Goal: Find specific page/section: Find specific page/section

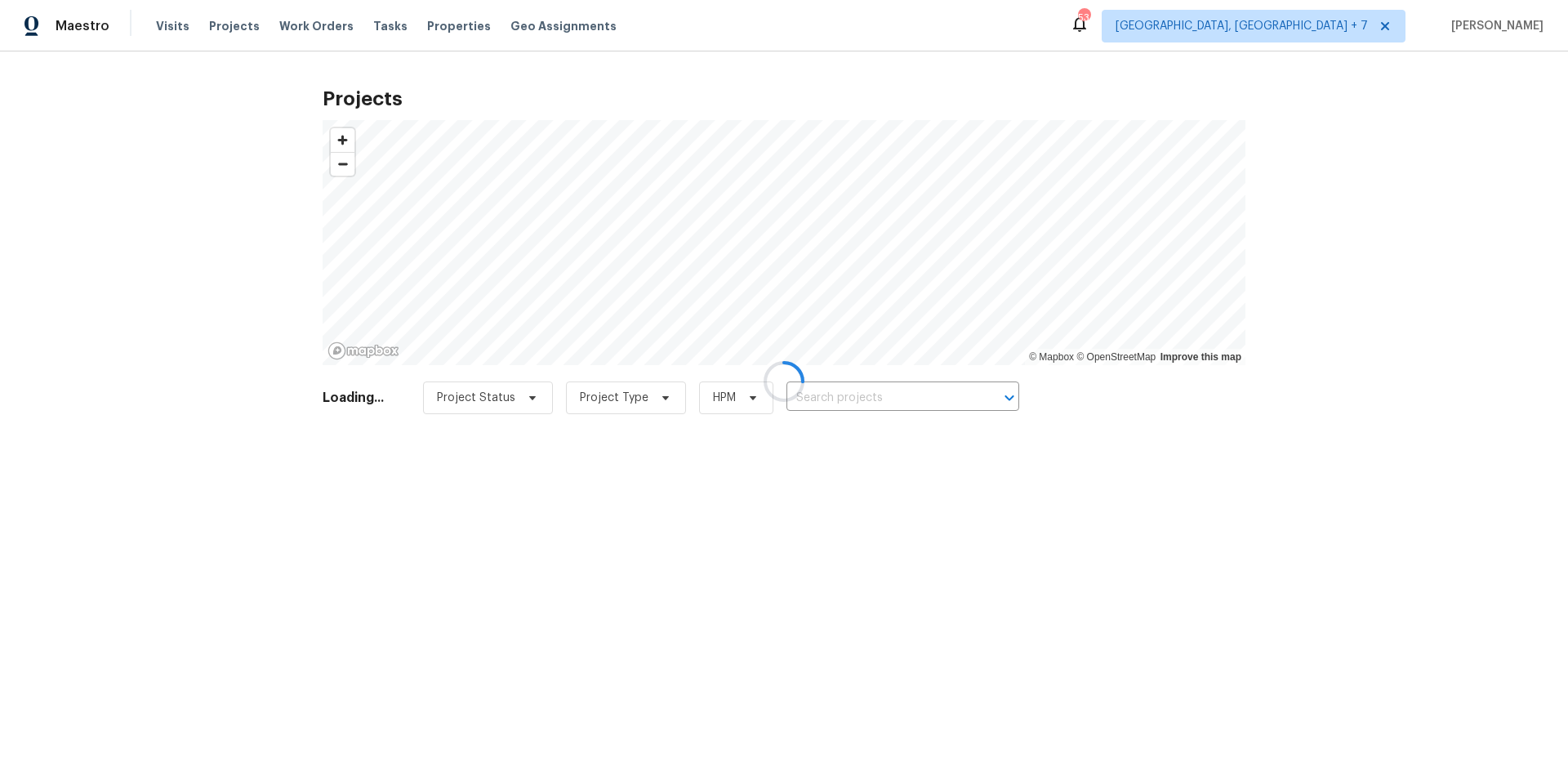
click at [853, 401] on div at bounding box center [784, 381] width 1568 height 763
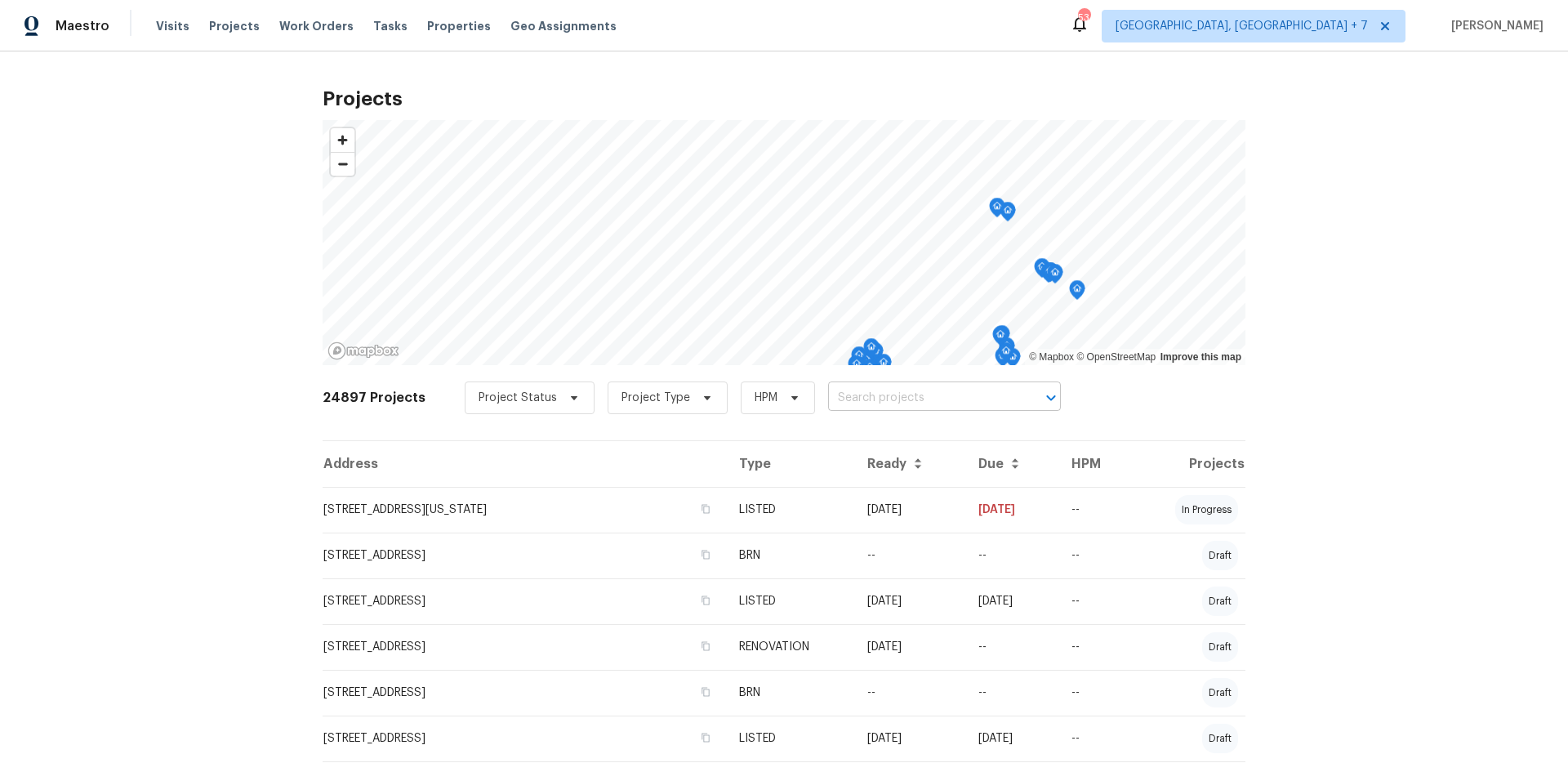
drag, startPoint x: 838, startPoint y: 397, endPoint x: 847, endPoint y: 400, distance: 9.5
click at [838, 398] on input "text" at bounding box center [921, 398] width 187 height 25
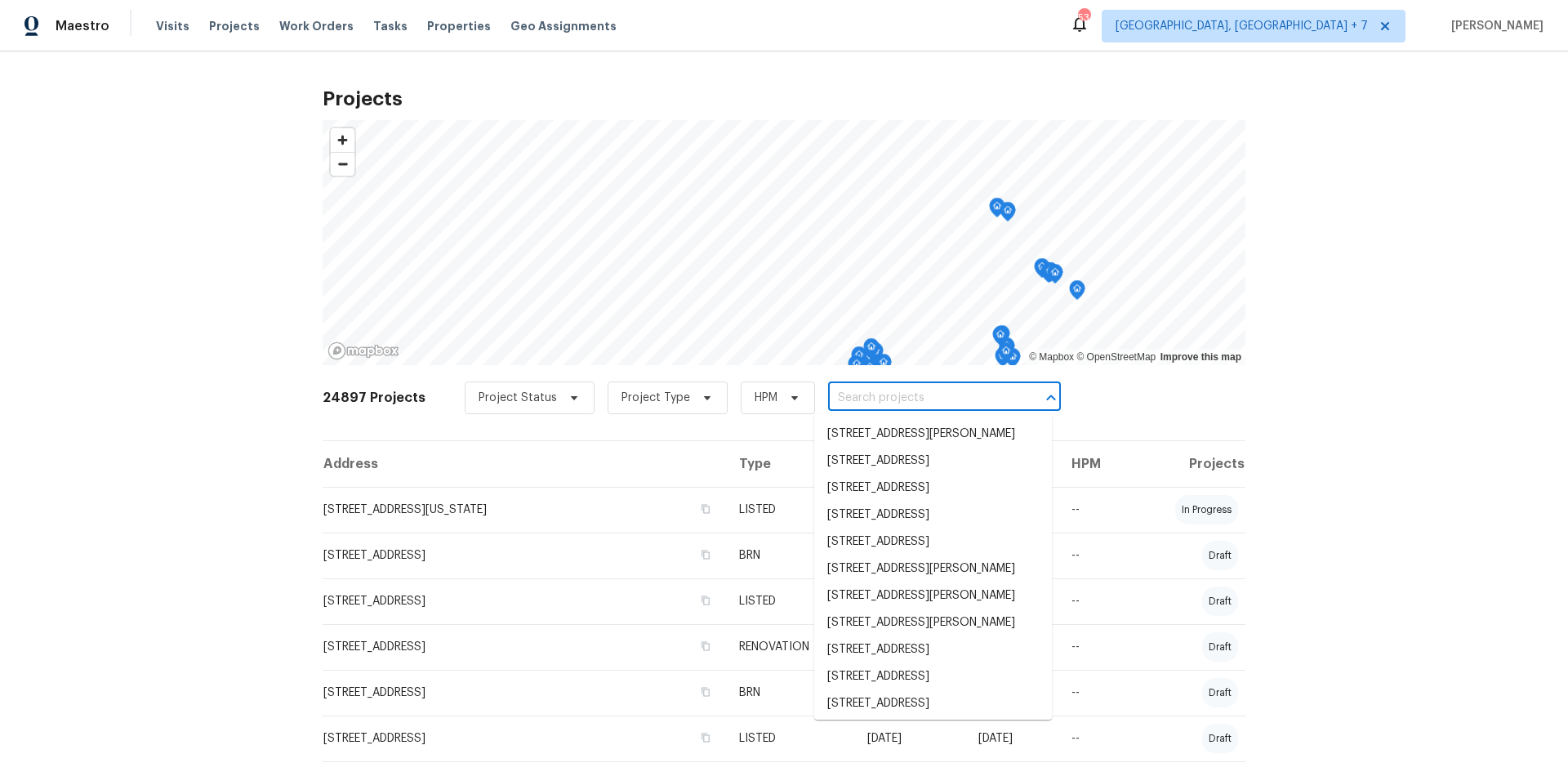
paste input "[STREET_ADDRESS]"
type input "[STREET_ADDRESS]"
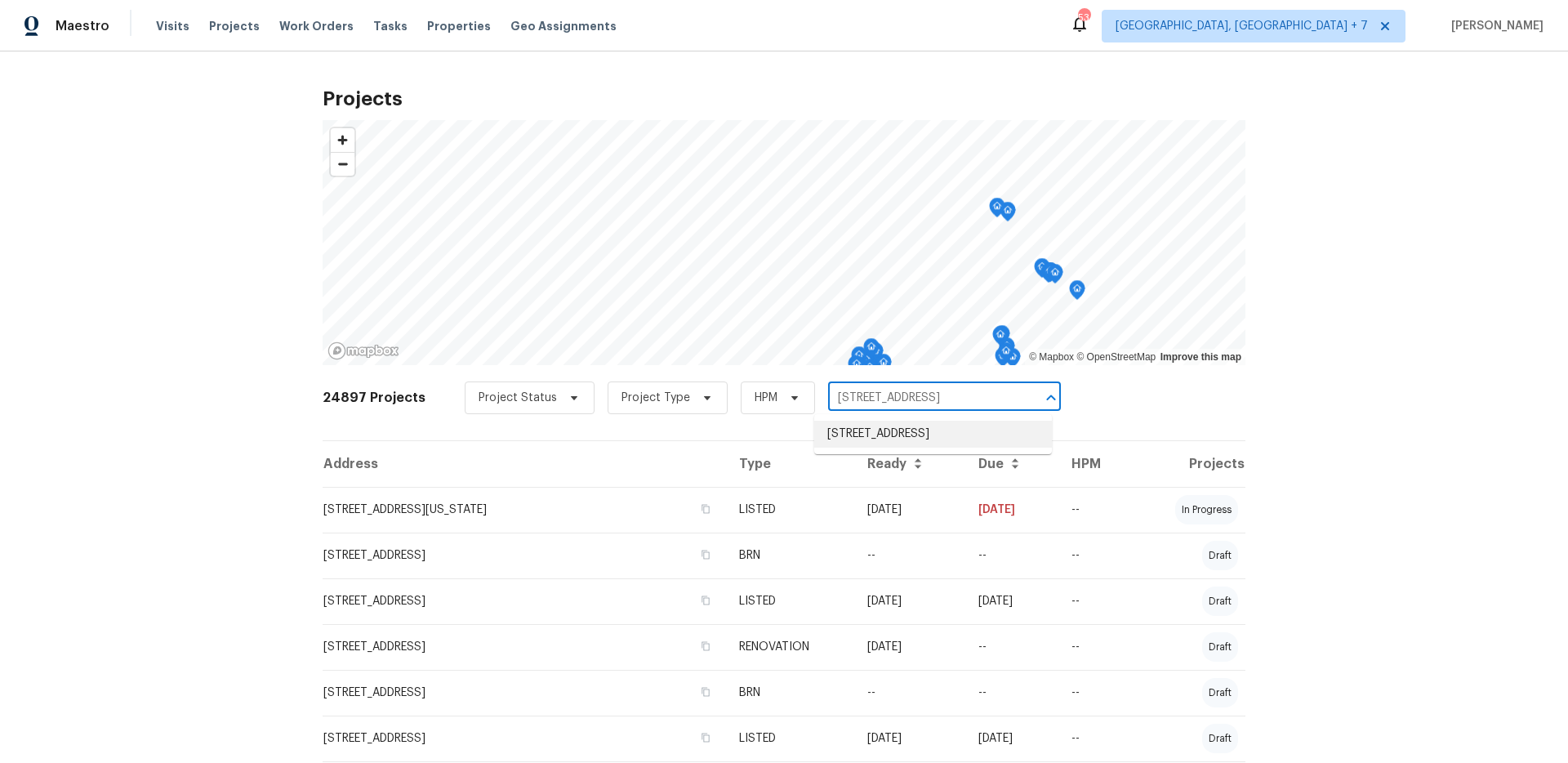
click at [850, 429] on li "[STREET_ADDRESS]" at bounding box center [932, 434] width 237 height 27
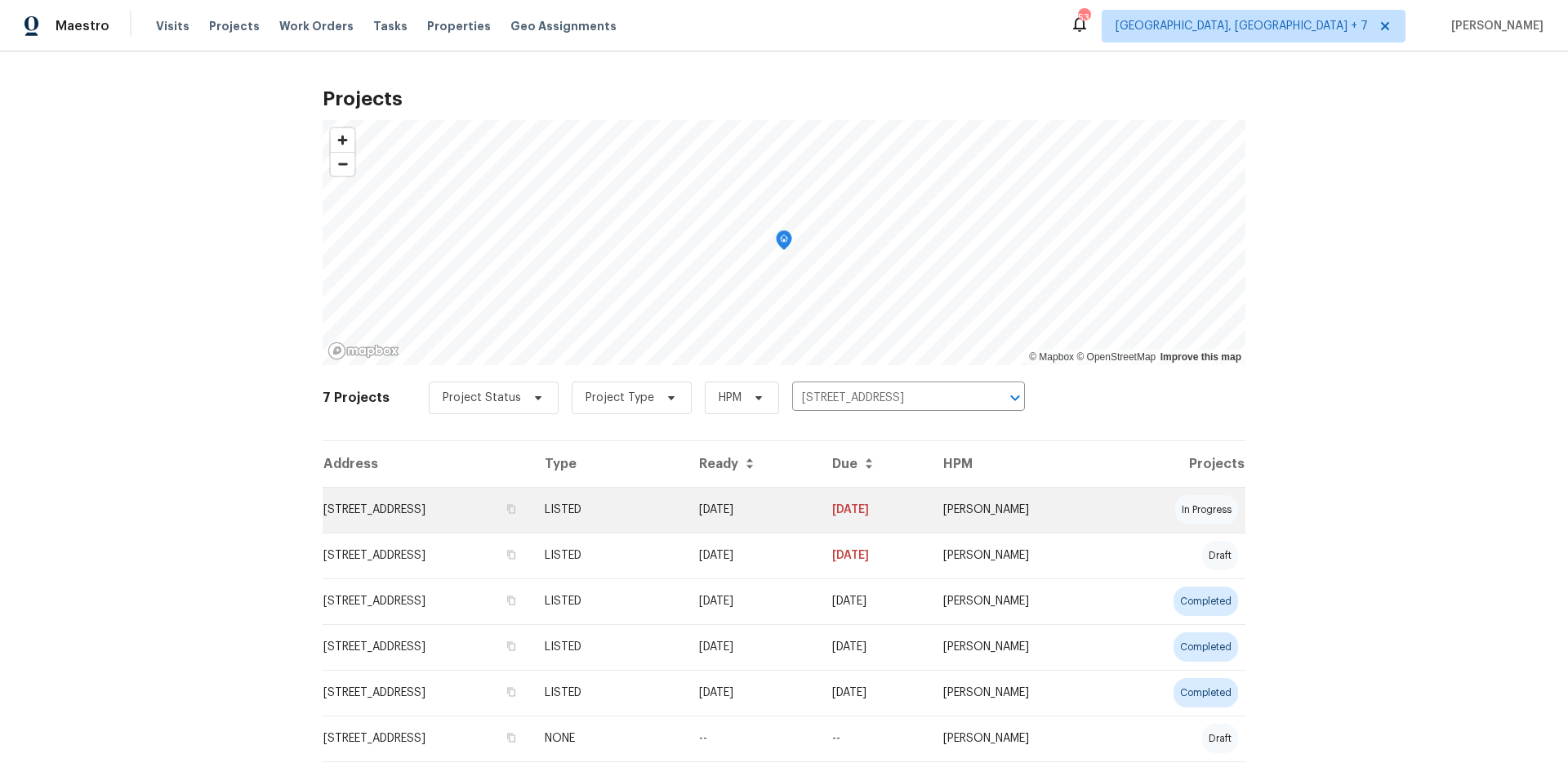
click at [513, 507] on td "[STREET_ADDRESS]" at bounding box center [427, 509] width 209 height 46
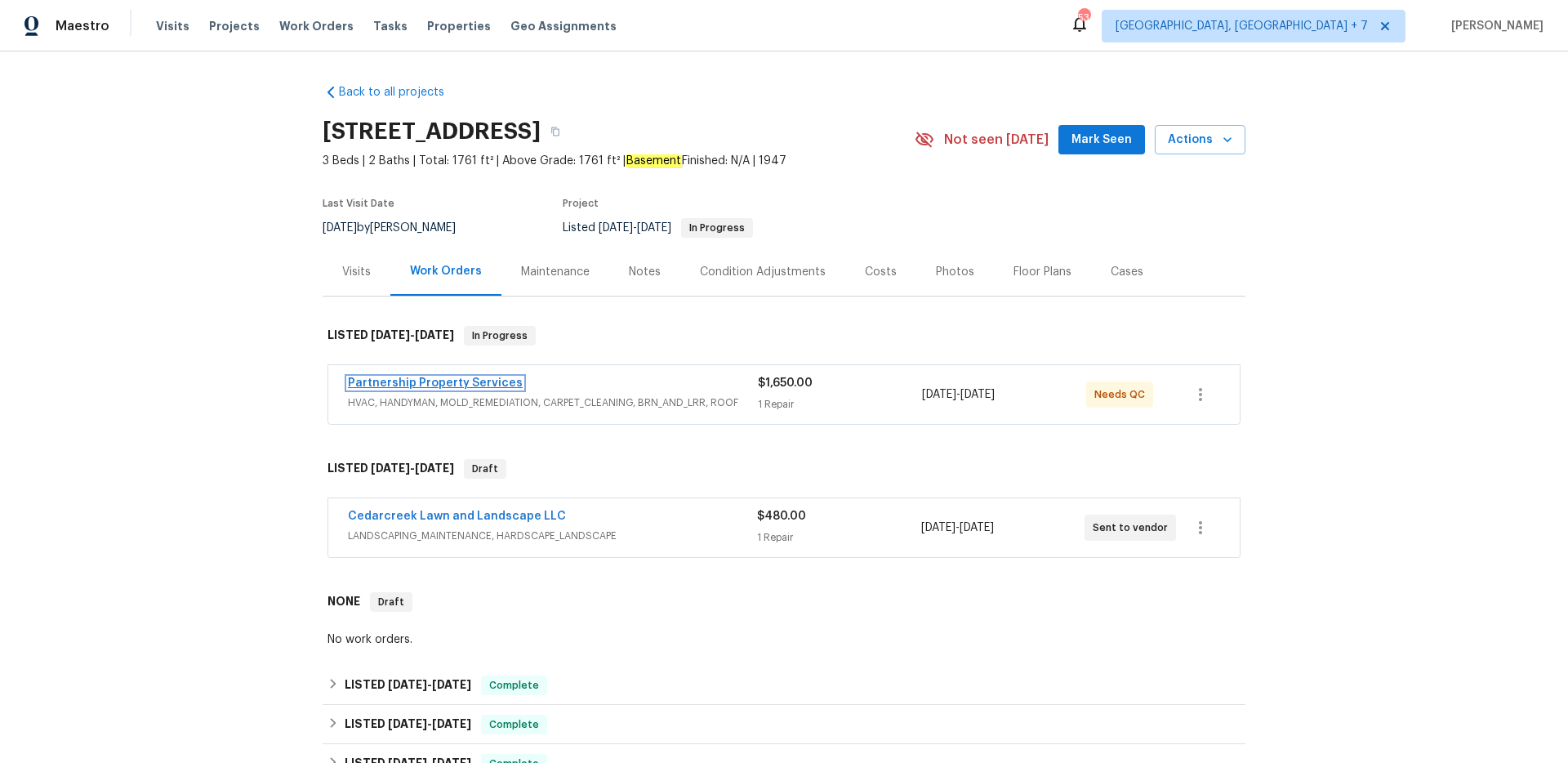
click at [446, 378] on link "Partnership Property Services" at bounding box center [435, 383] width 174 height 12
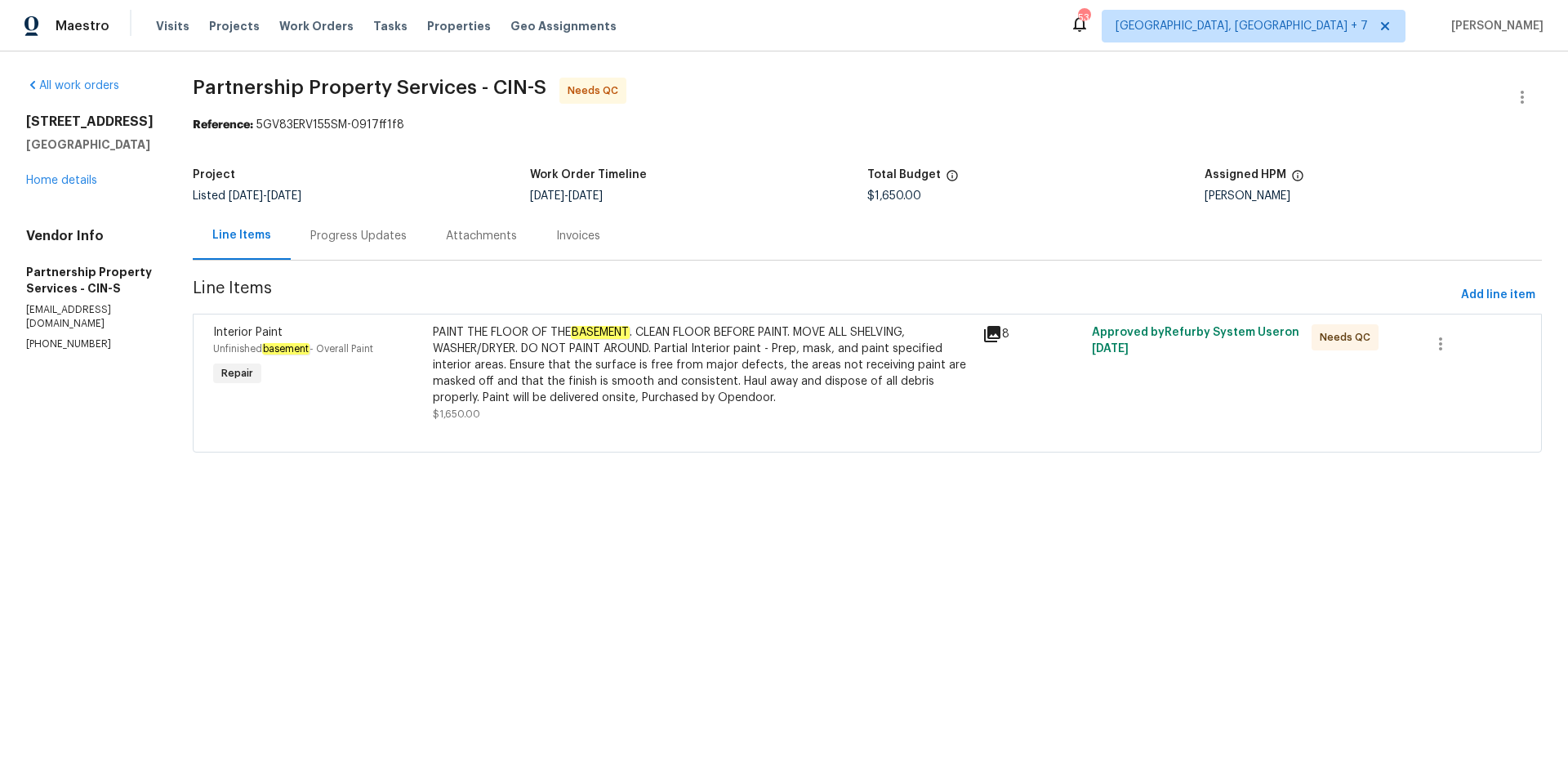
click at [1000, 334] on icon at bounding box center [991, 334] width 16 height 16
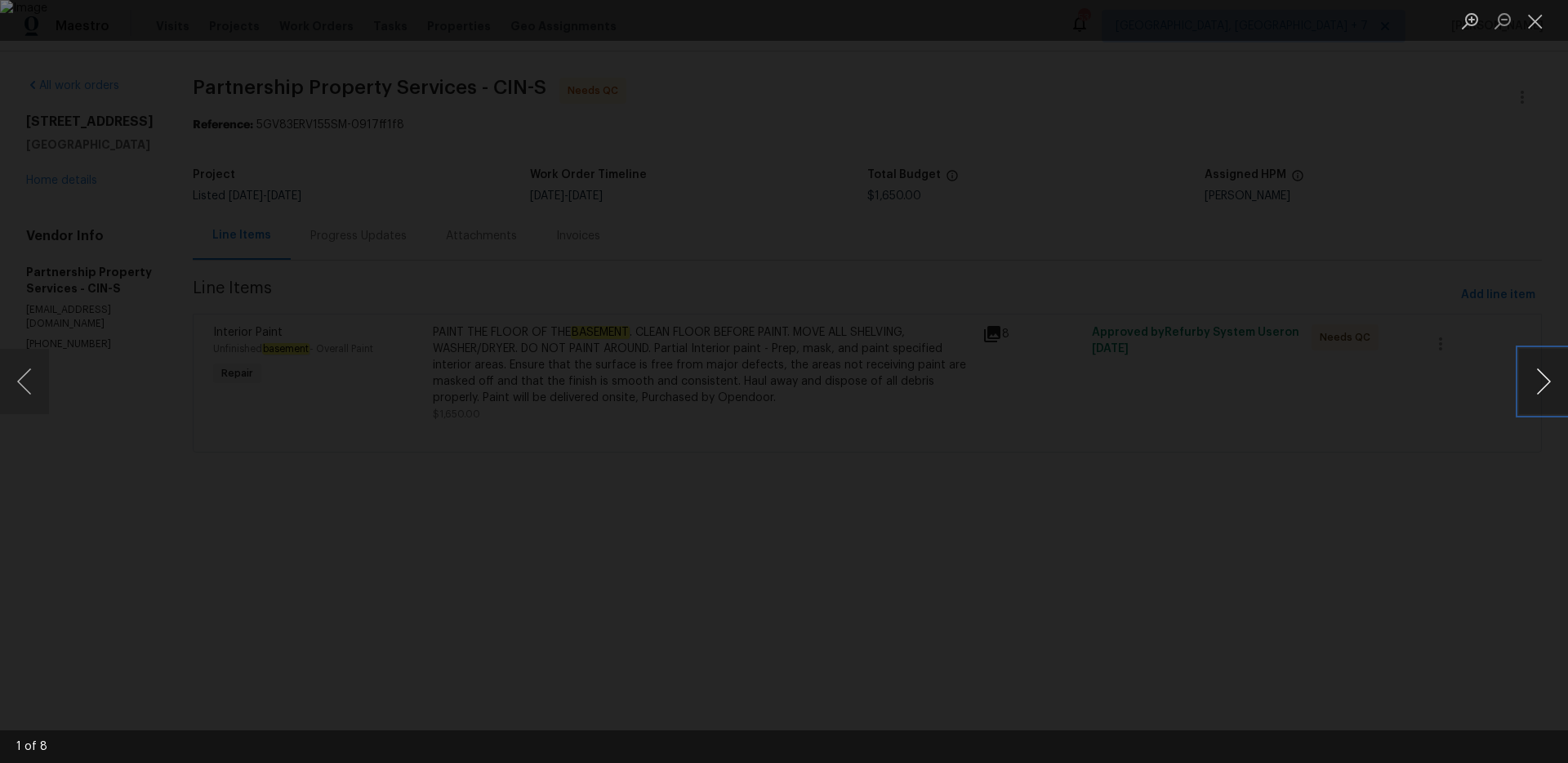
click at [1559, 376] on button "Next image" at bounding box center [1543, 381] width 49 height 65
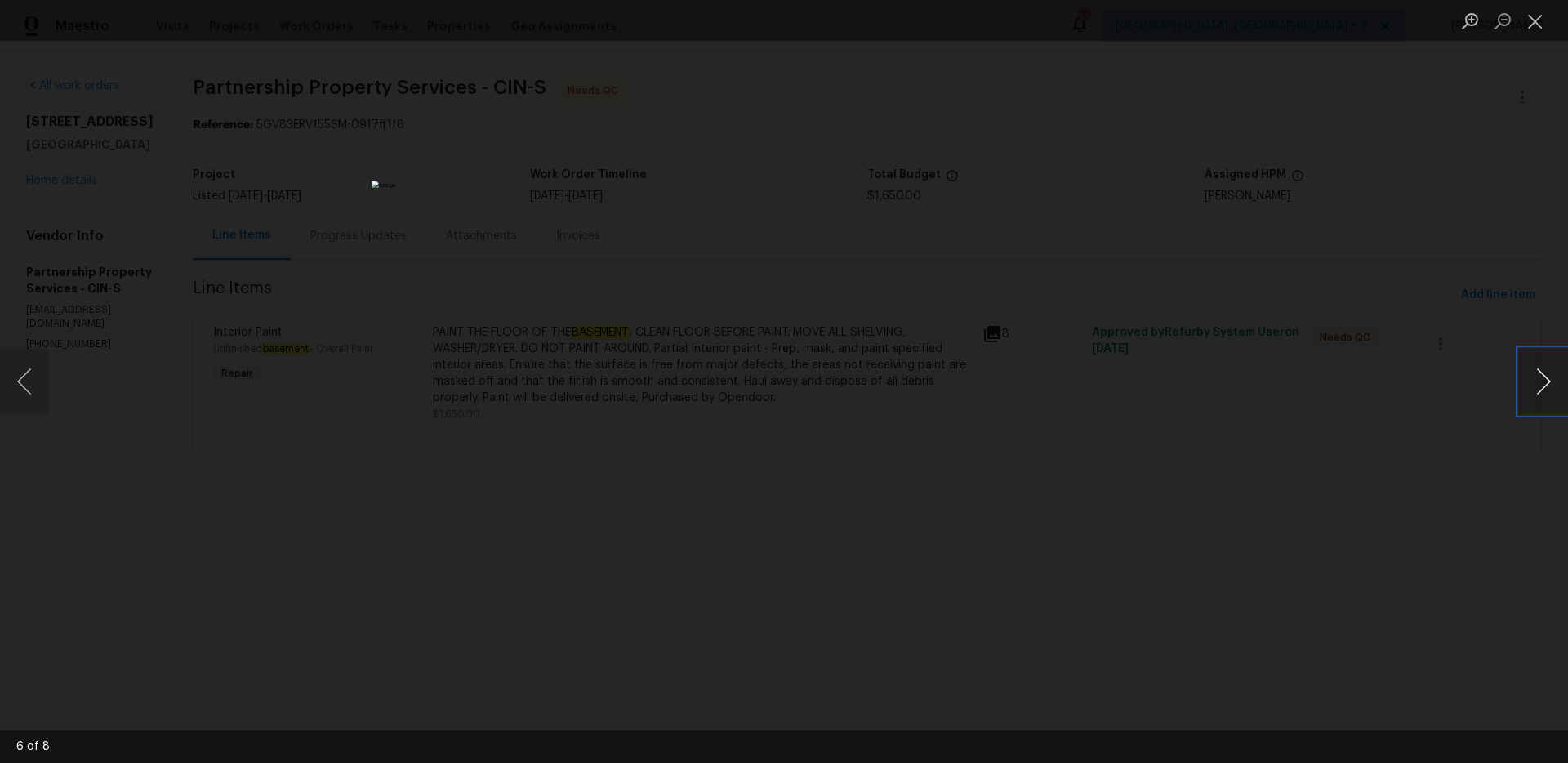
click at [1559, 376] on button "Next image" at bounding box center [1543, 381] width 49 height 65
click at [1438, 427] on div "Lightbox" at bounding box center [784, 381] width 1568 height 763
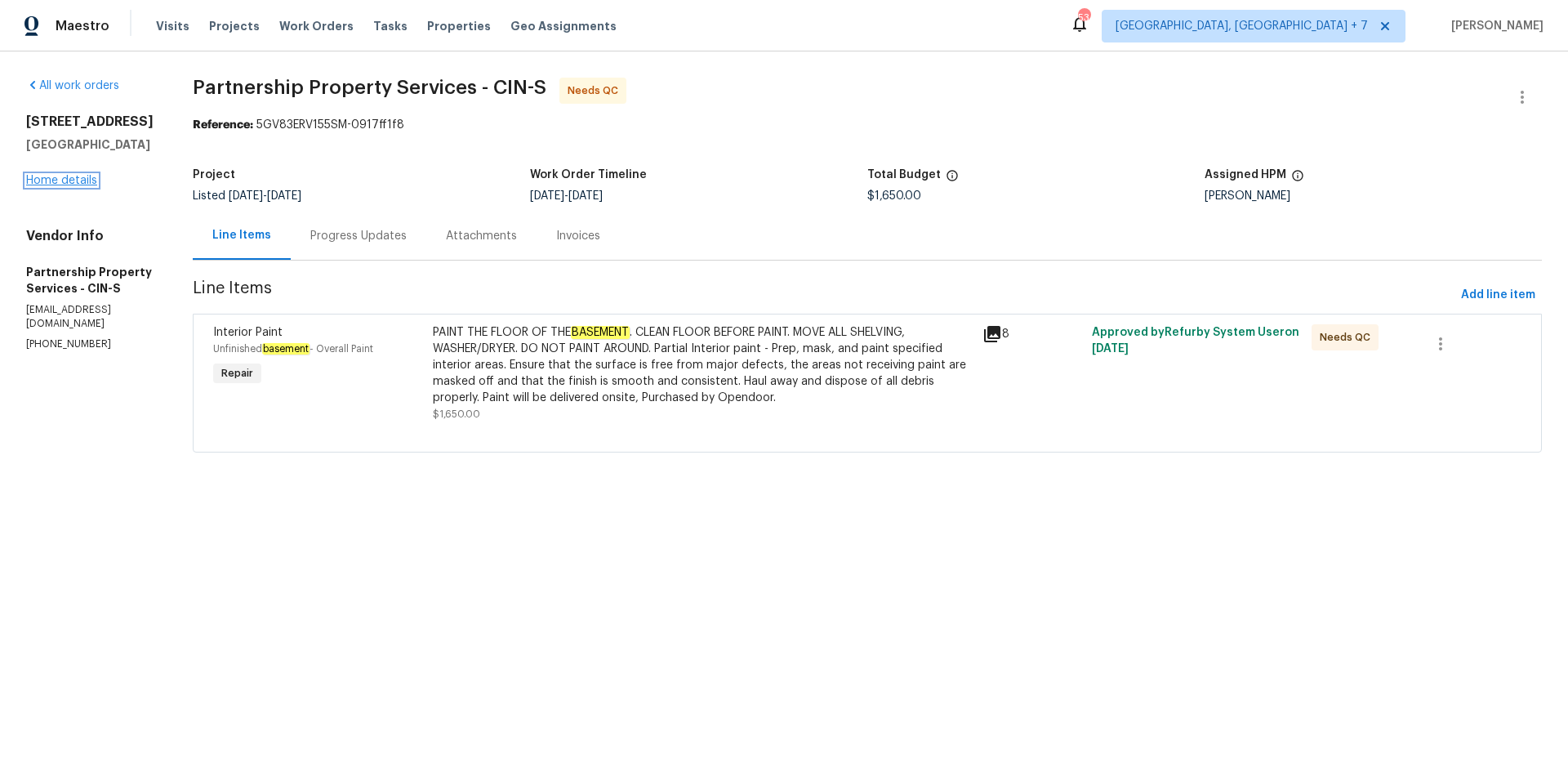
click at [70, 179] on link "Home details" at bounding box center [61, 180] width 71 height 12
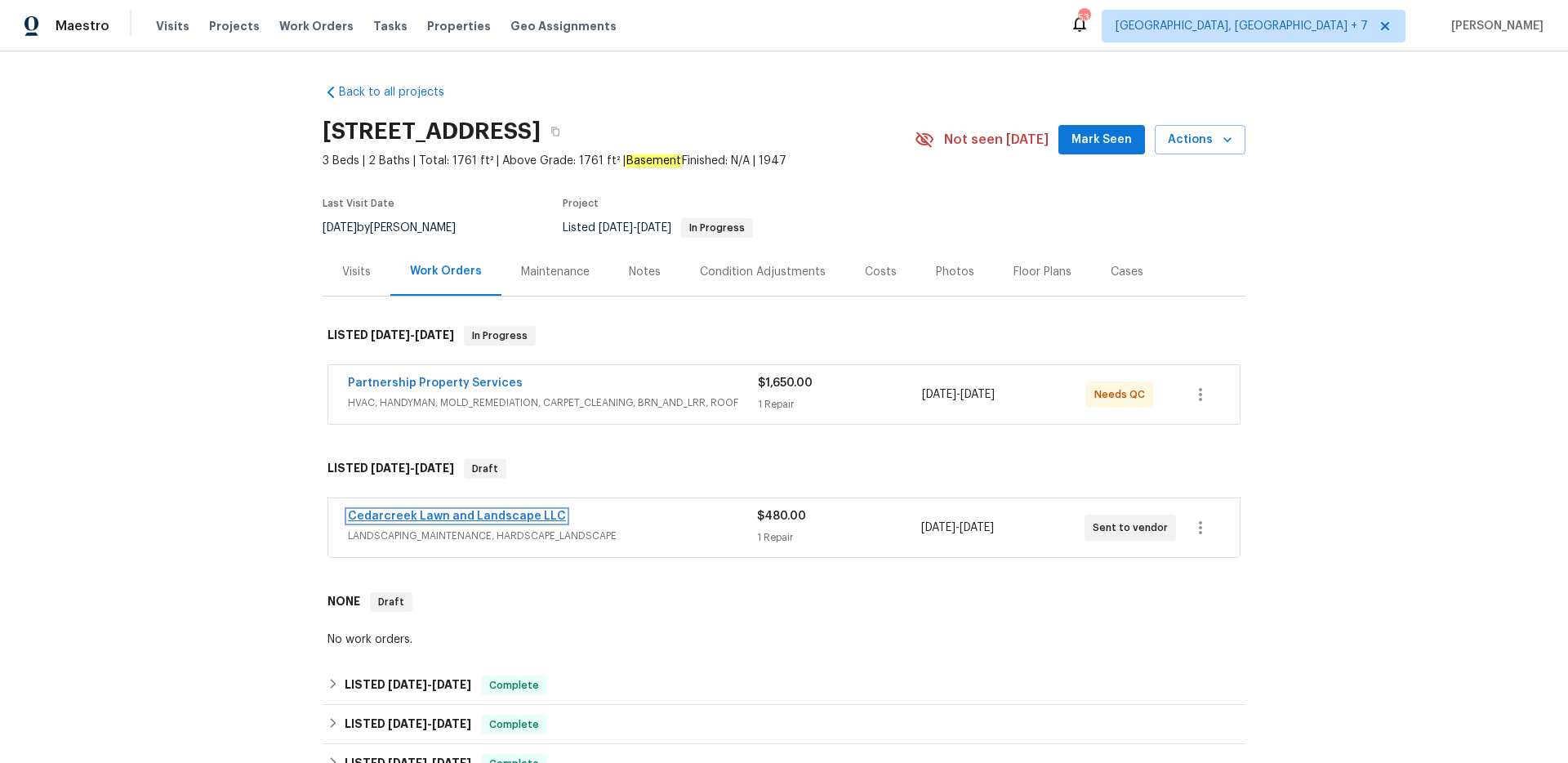
click at [479, 517] on link "Cedarcreek Lawn and Landscape LLC" at bounding box center [456, 517] width 218 height 12
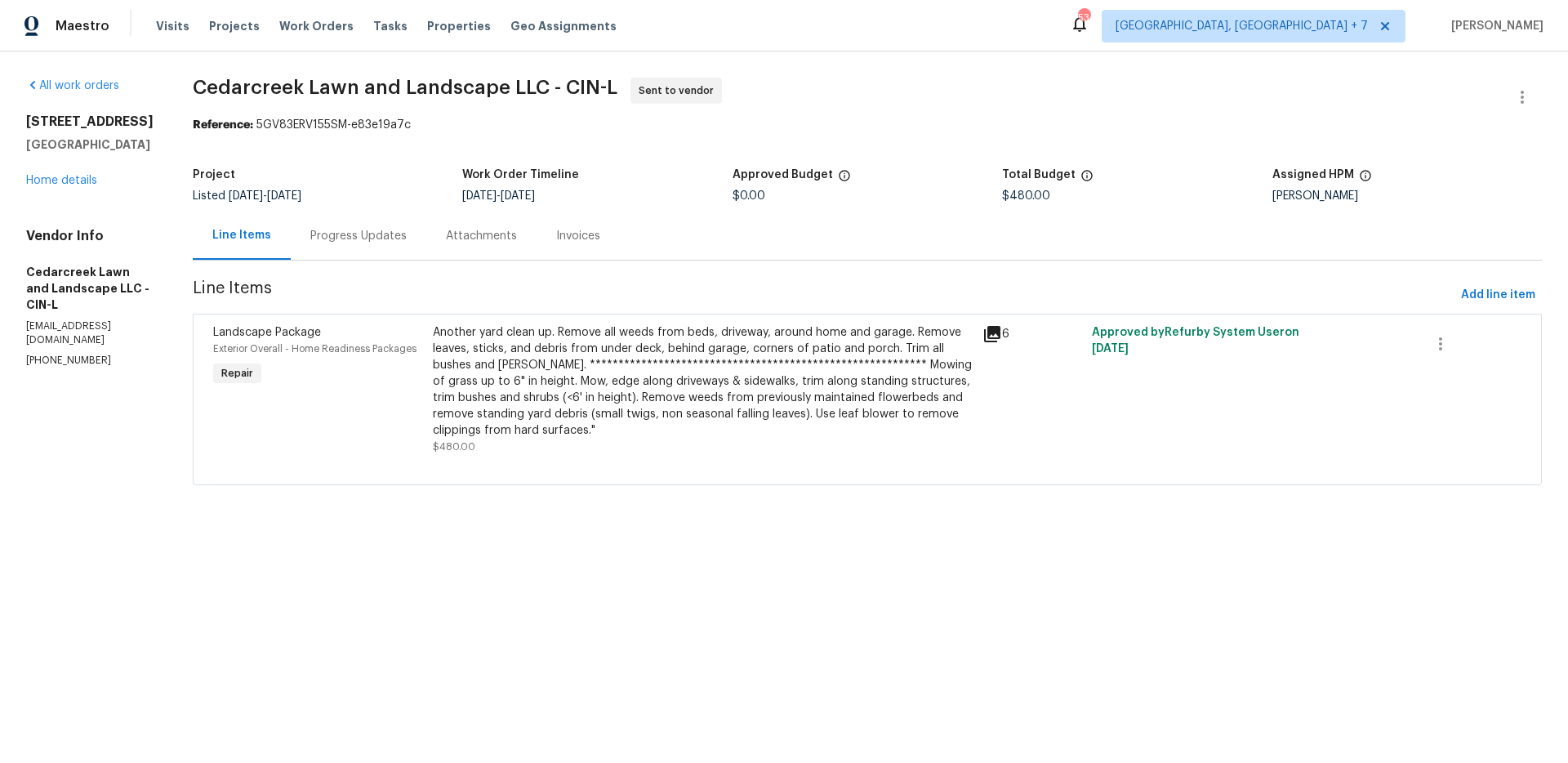
click at [995, 333] on icon at bounding box center [991, 334] width 16 height 16
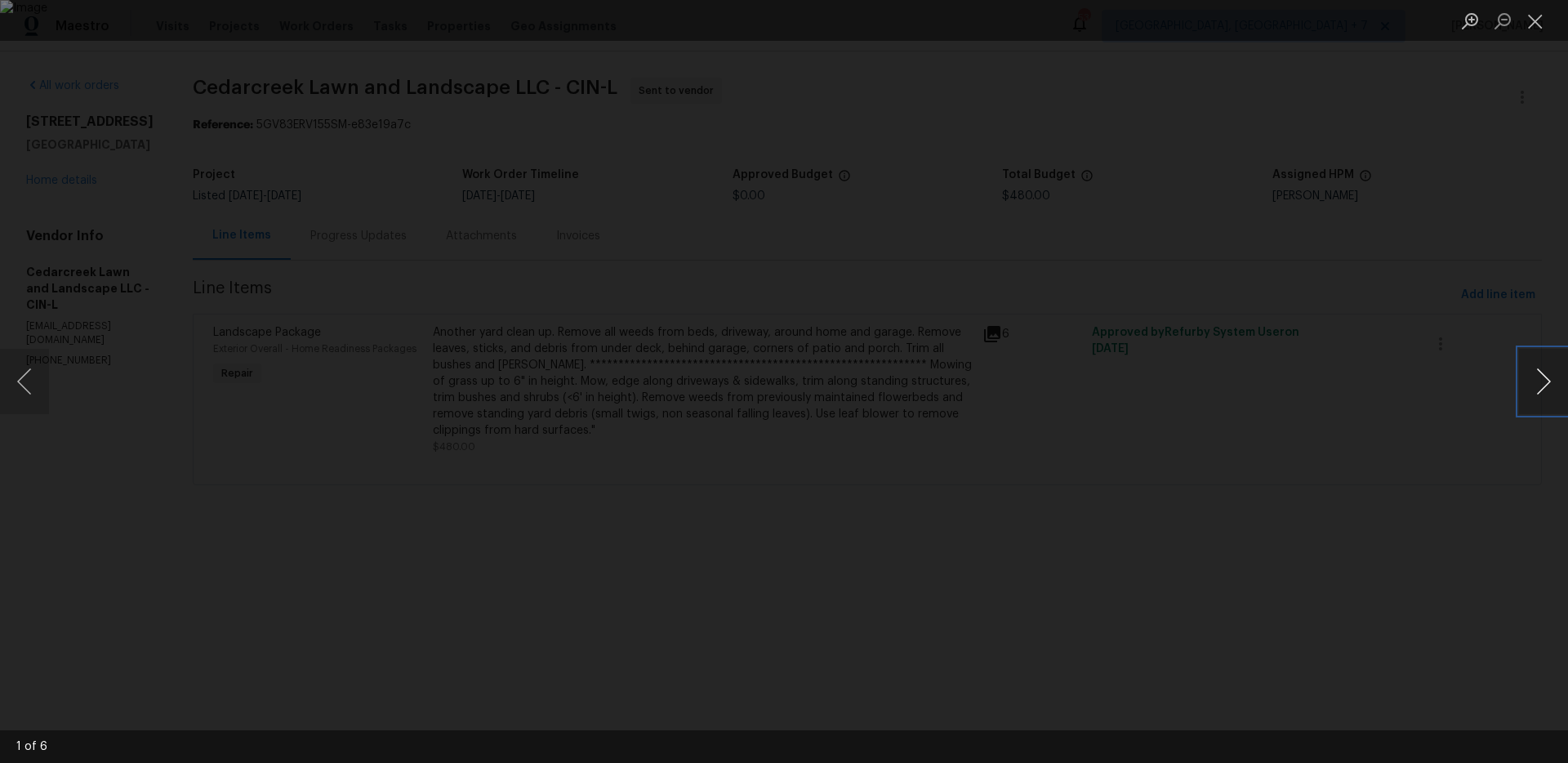
click at [1539, 375] on button "Next image" at bounding box center [1543, 381] width 49 height 65
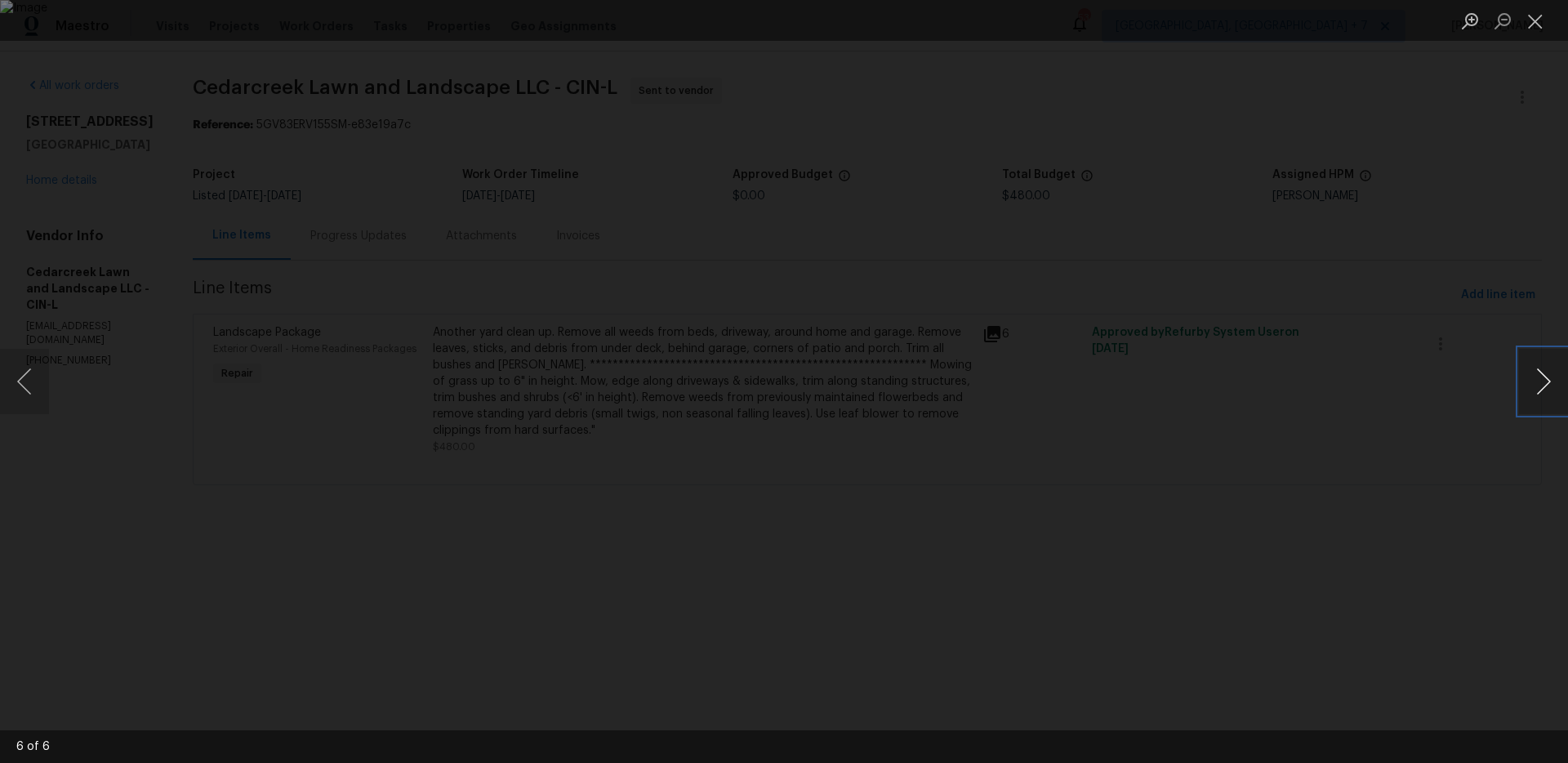
click at [1539, 375] on button "Next image" at bounding box center [1543, 381] width 49 height 65
click at [1539, 27] on button "Close lightbox" at bounding box center [1535, 20] width 33 height 28
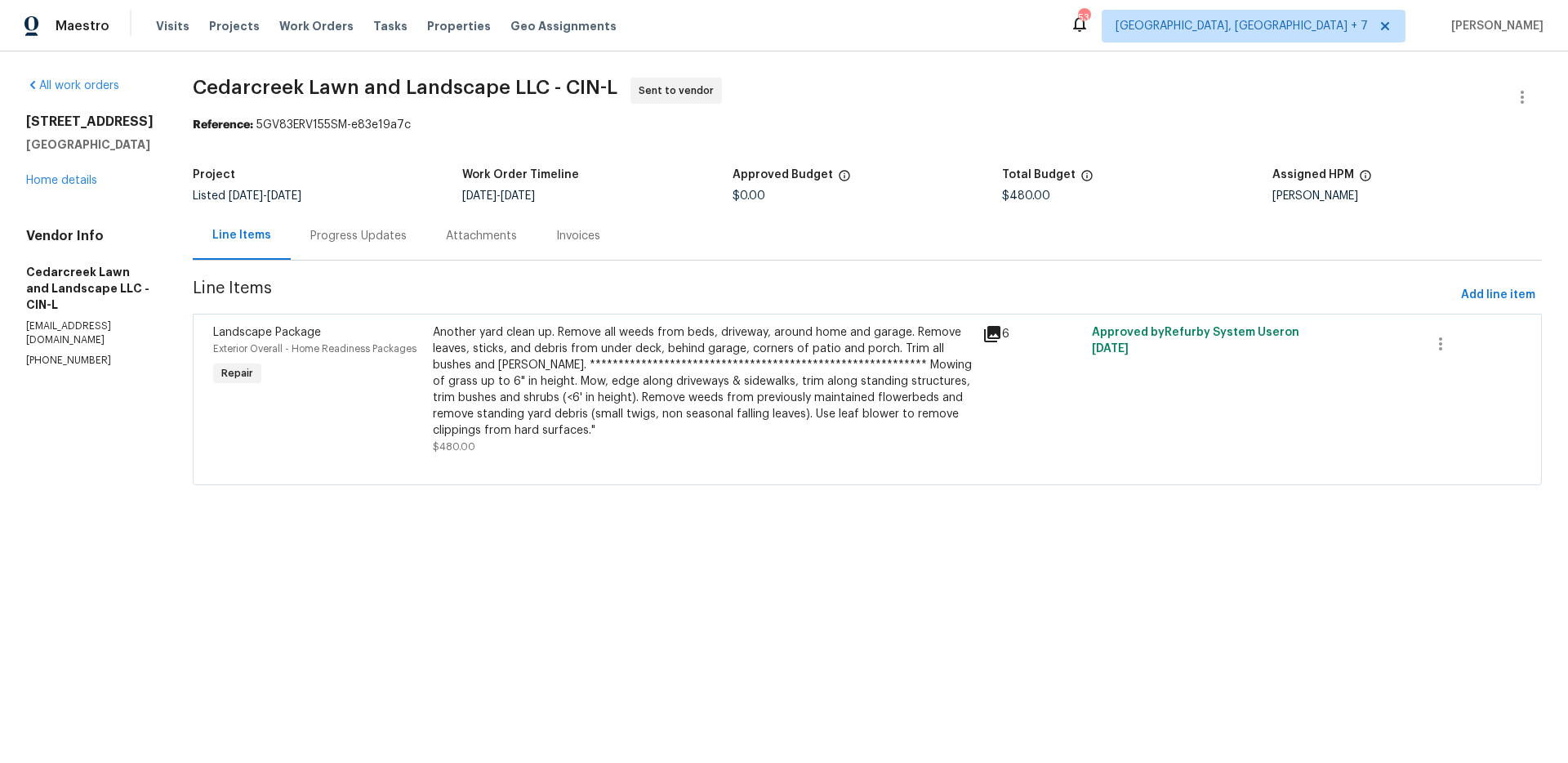
click at [374, 238] on div "Progress Updates" at bounding box center [358, 236] width 96 height 16
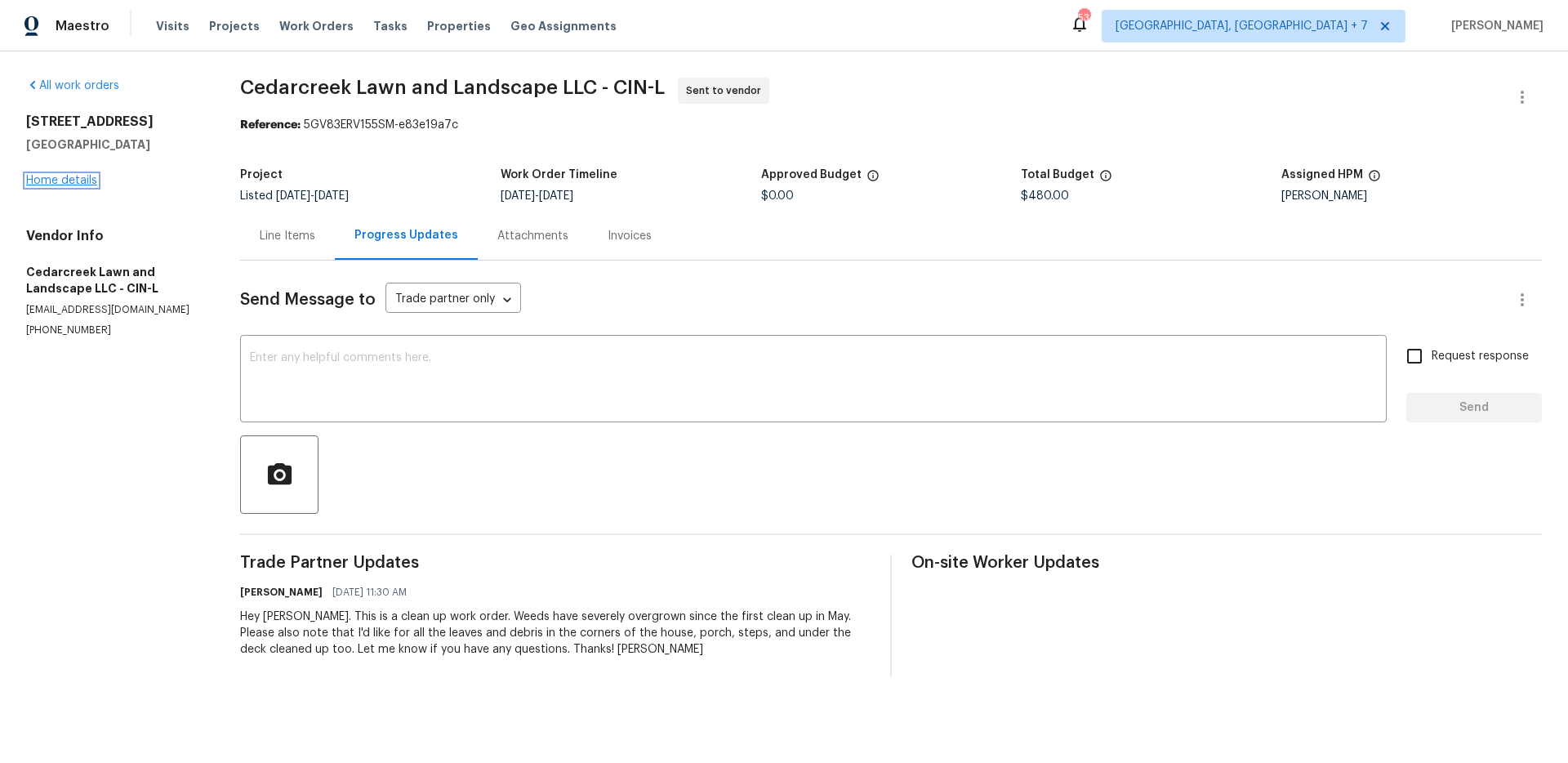
click at [76, 176] on link "Home details" at bounding box center [61, 180] width 71 height 12
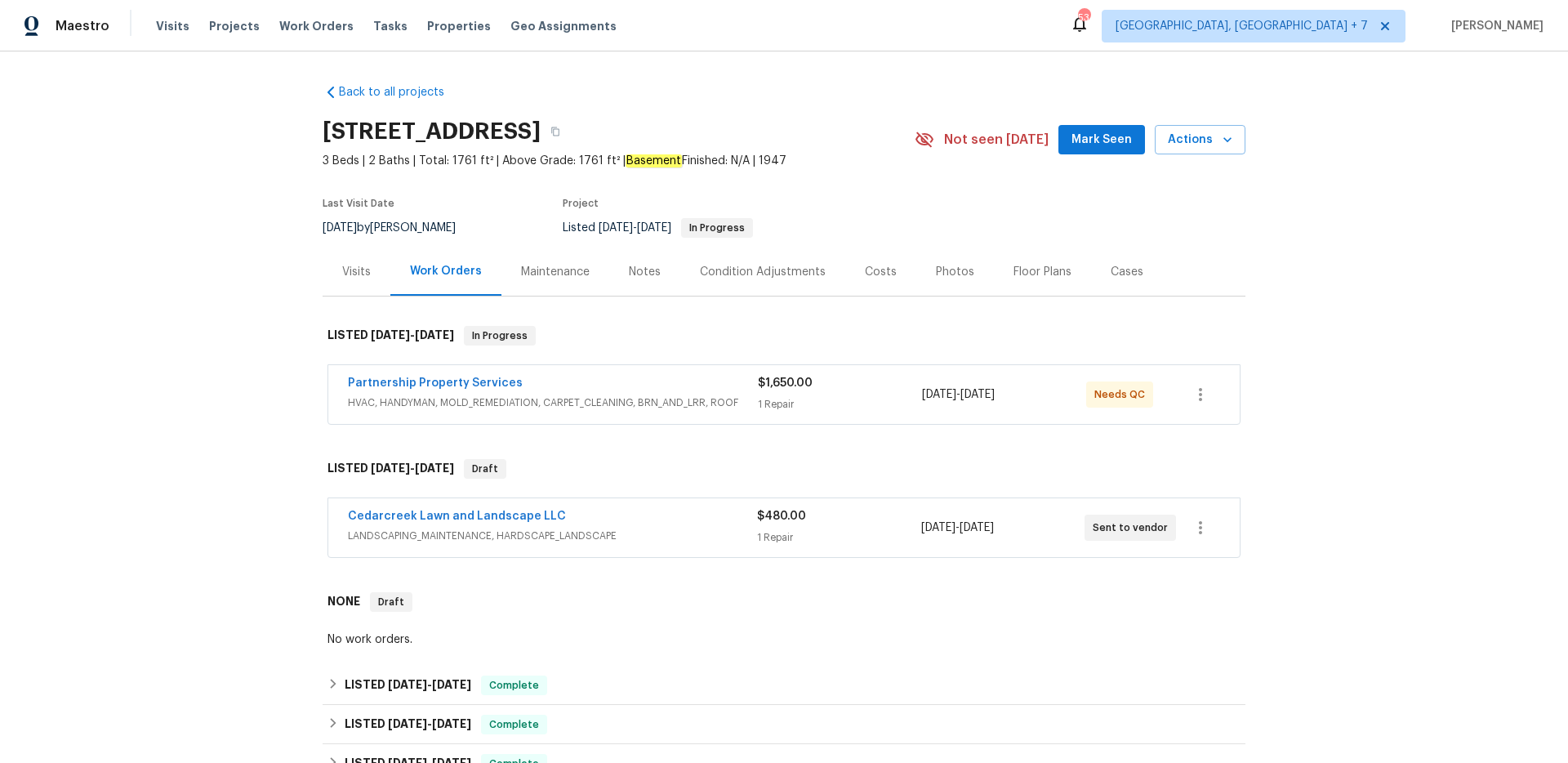
click at [656, 269] on div "Notes" at bounding box center [643, 271] width 71 height 48
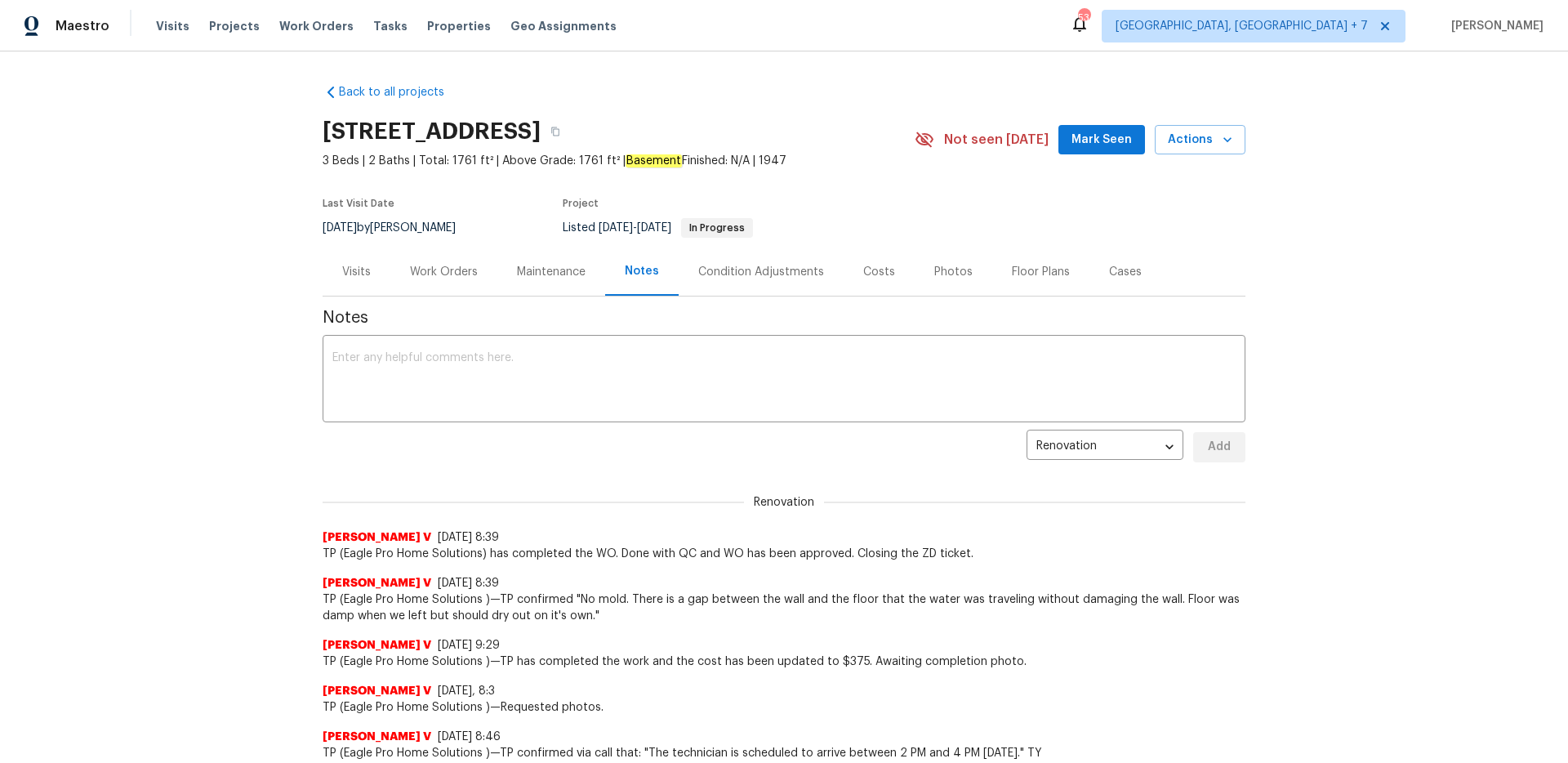
click at [358, 268] on div "Visits" at bounding box center [356, 271] width 28 height 16
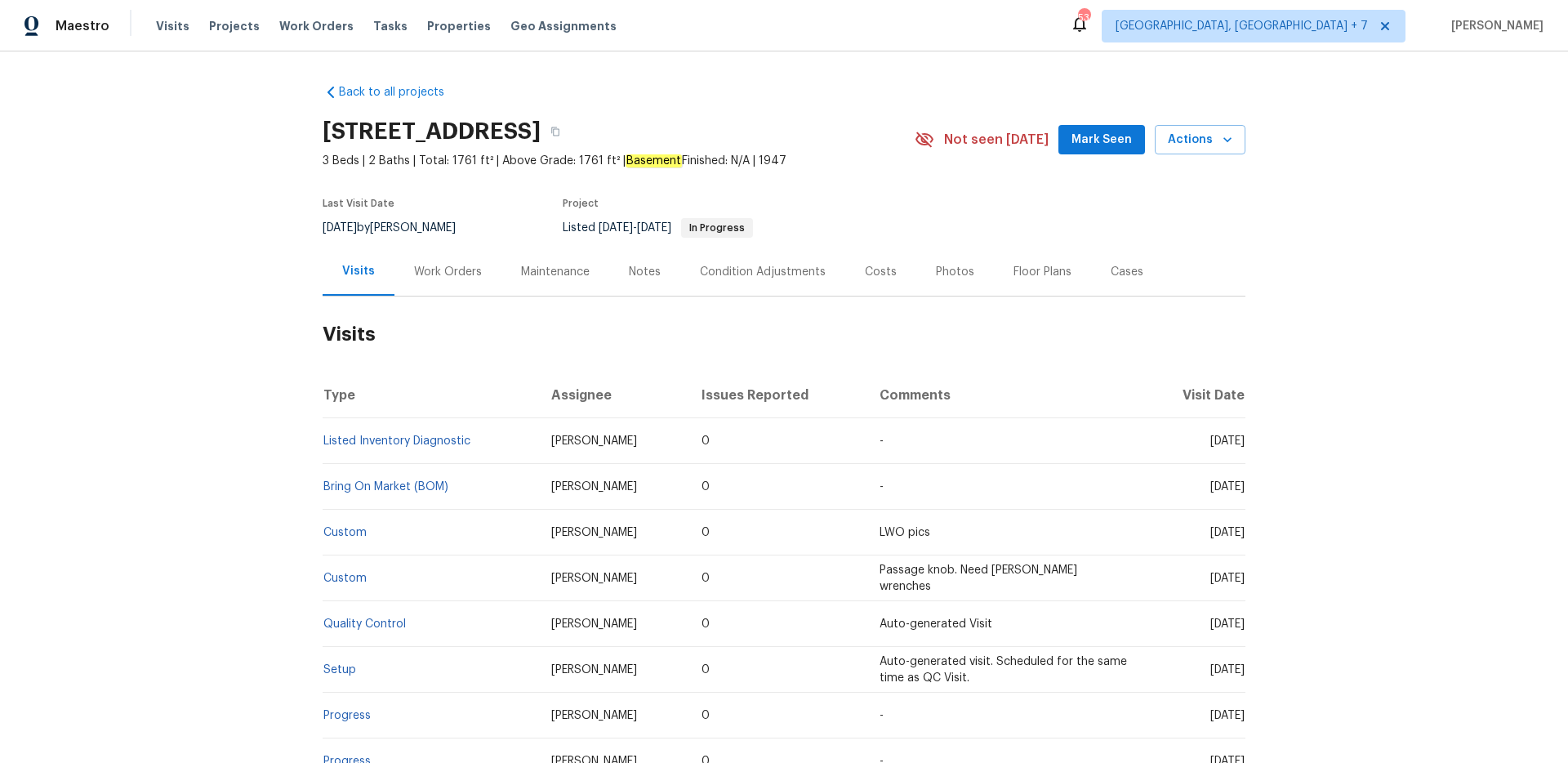
click at [431, 270] on div "Work Orders" at bounding box center [448, 271] width 68 height 16
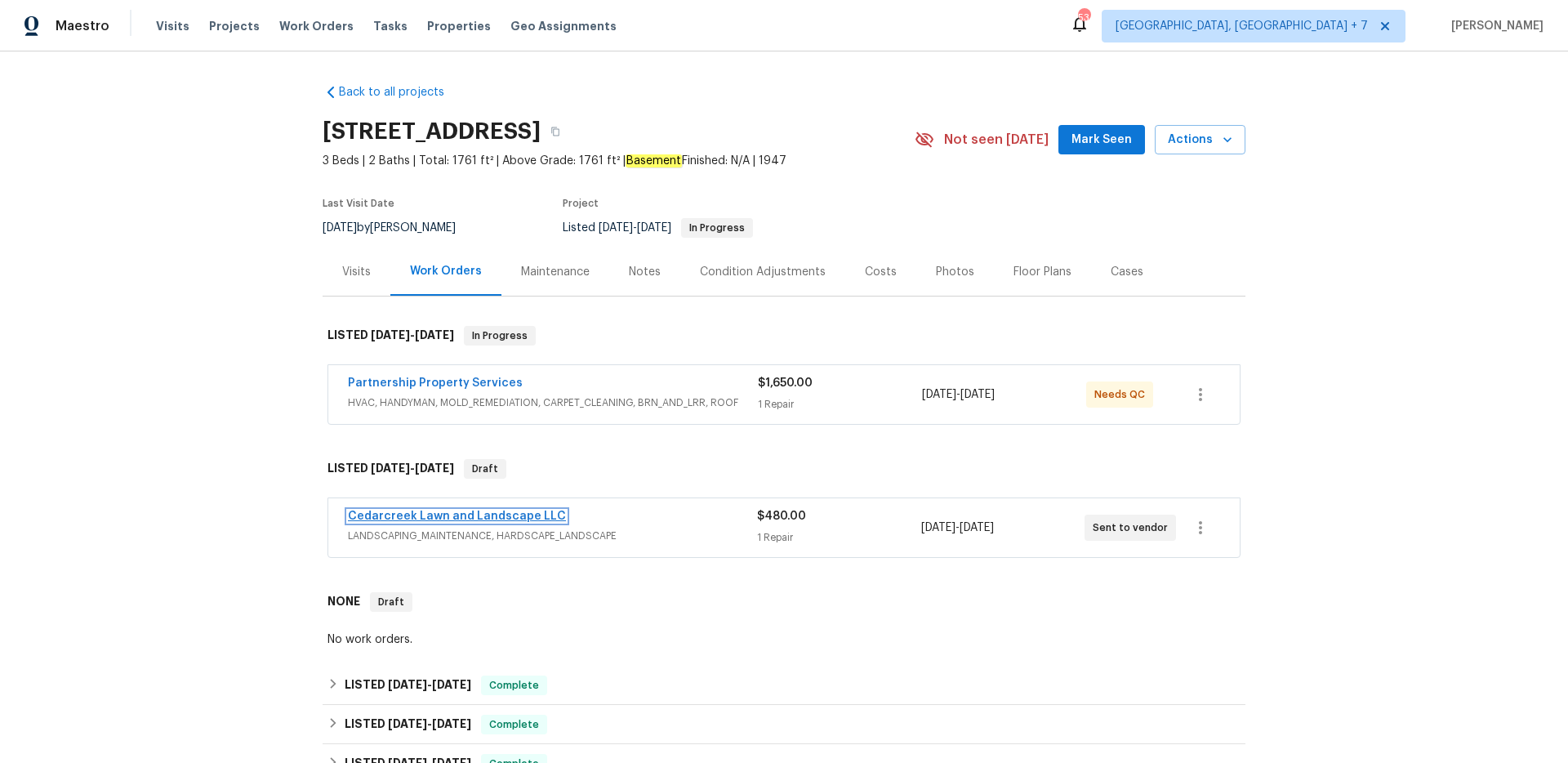
click at [516, 519] on link "Cedarcreek Lawn and Landscape LLC" at bounding box center [456, 517] width 218 height 12
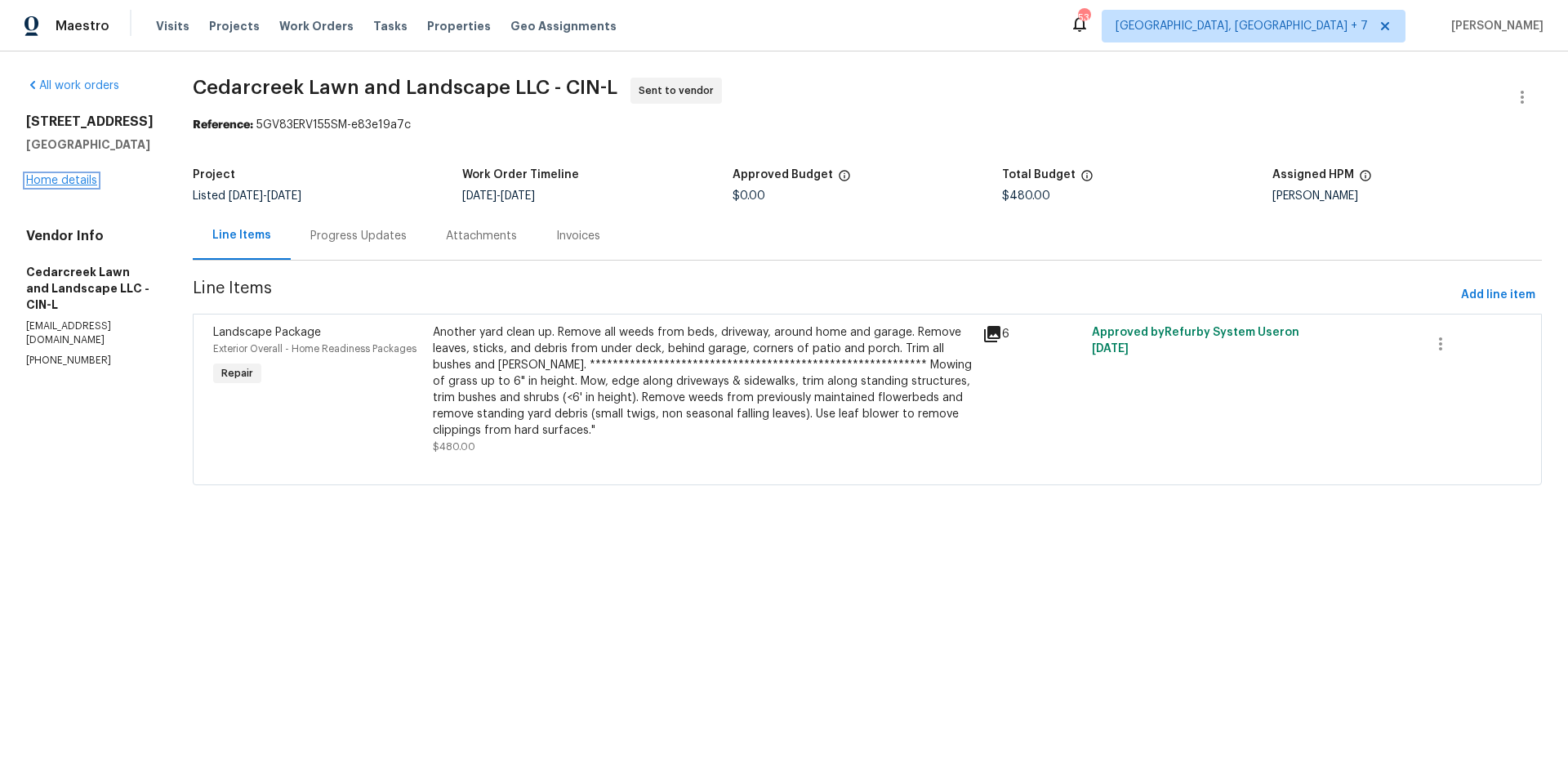
click at [49, 186] on link "Home details" at bounding box center [61, 180] width 71 height 12
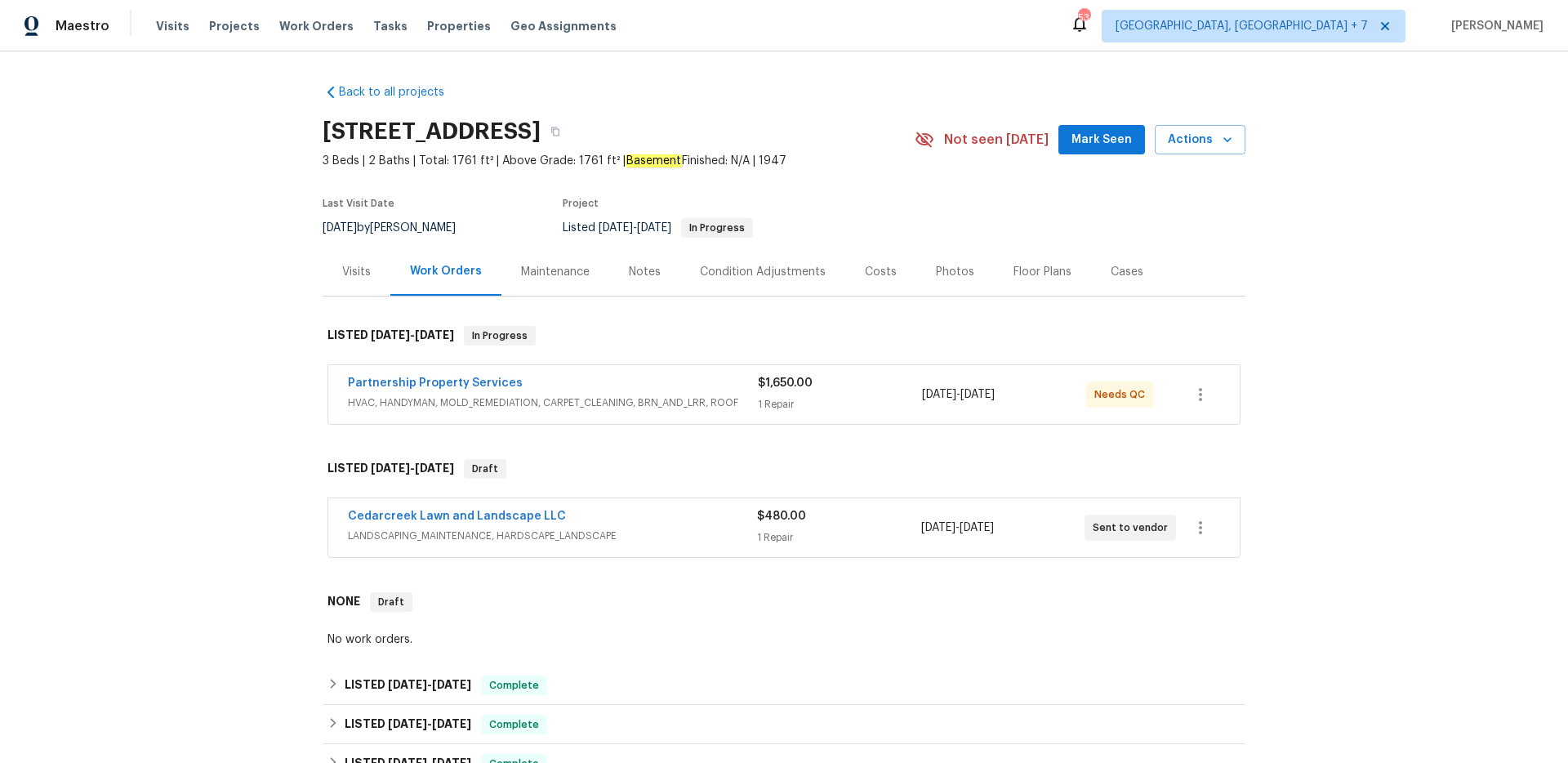
drag, startPoint x: 324, startPoint y: 127, endPoint x: 556, endPoint y: 136, distance: 232.2
click at [541, 136] on h2 "[STREET_ADDRESS]" at bounding box center [431, 131] width 218 height 16
copy h2 "[STREET_ADDRESS]"
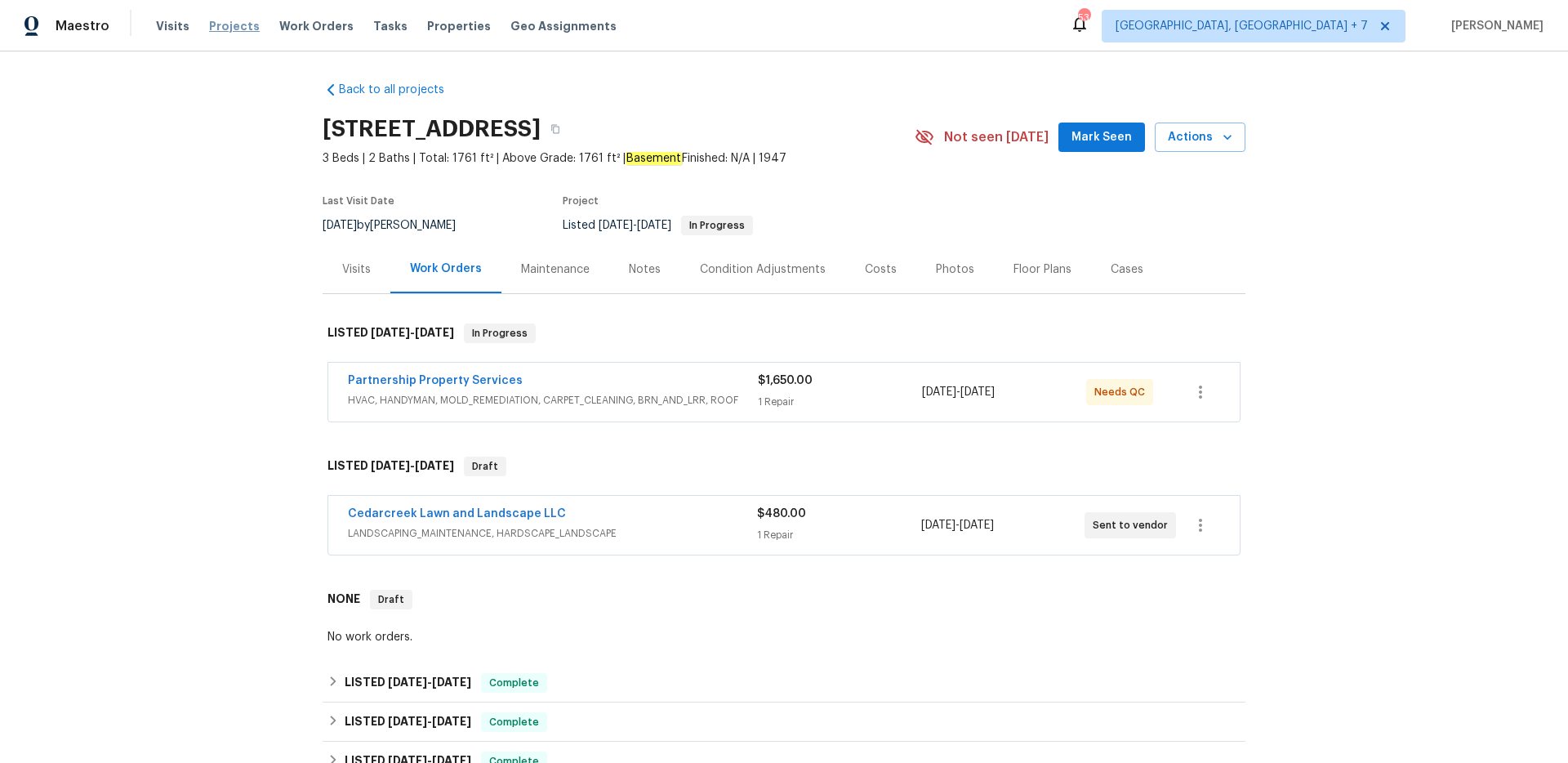
click at [230, 24] on span "Projects" at bounding box center [235, 26] width 50 height 16
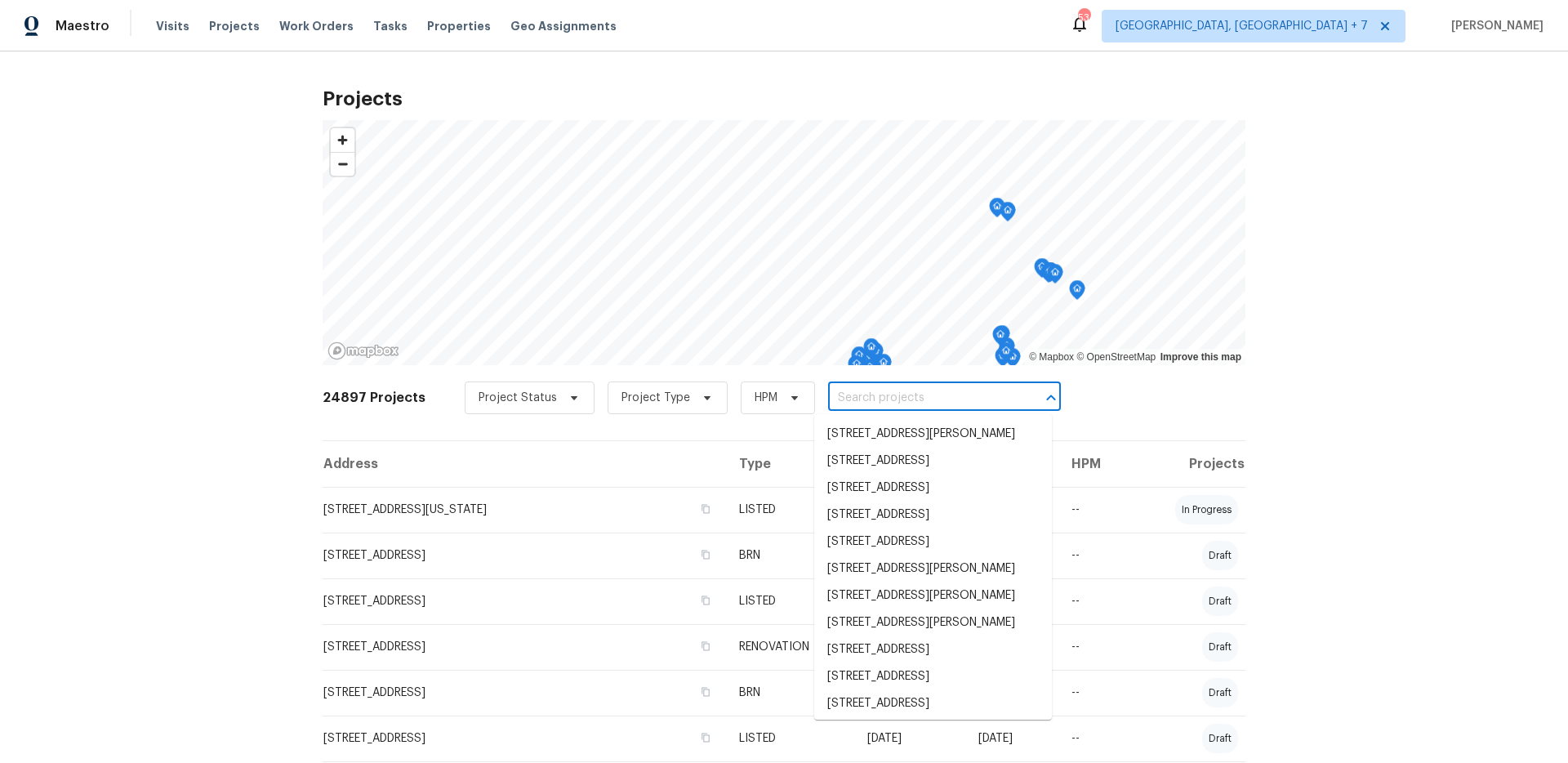
click at [828, 395] on input "text" at bounding box center [921, 398] width 187 height 25
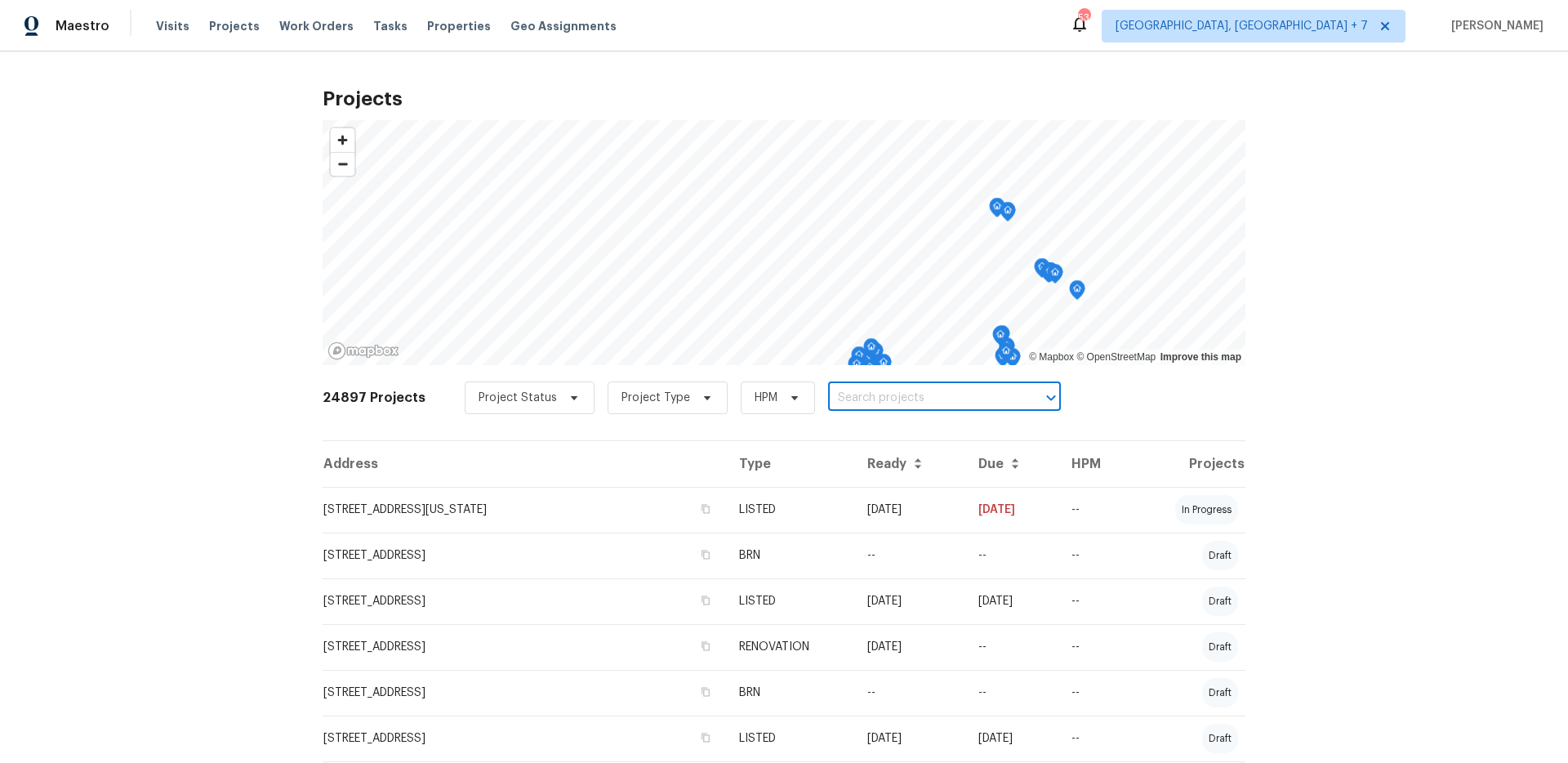
click at [830, 399] on input "text" at bounding box center [921, 398] width 187 height 25
paste input "[STREET_ADDRESS]"
type input "[STREET_ADDRESS]"
click at [837, 427] on li "[STREET_ADDRESS][PERSON_NAME]" at bounding box center [932, 434] width 237 height 27
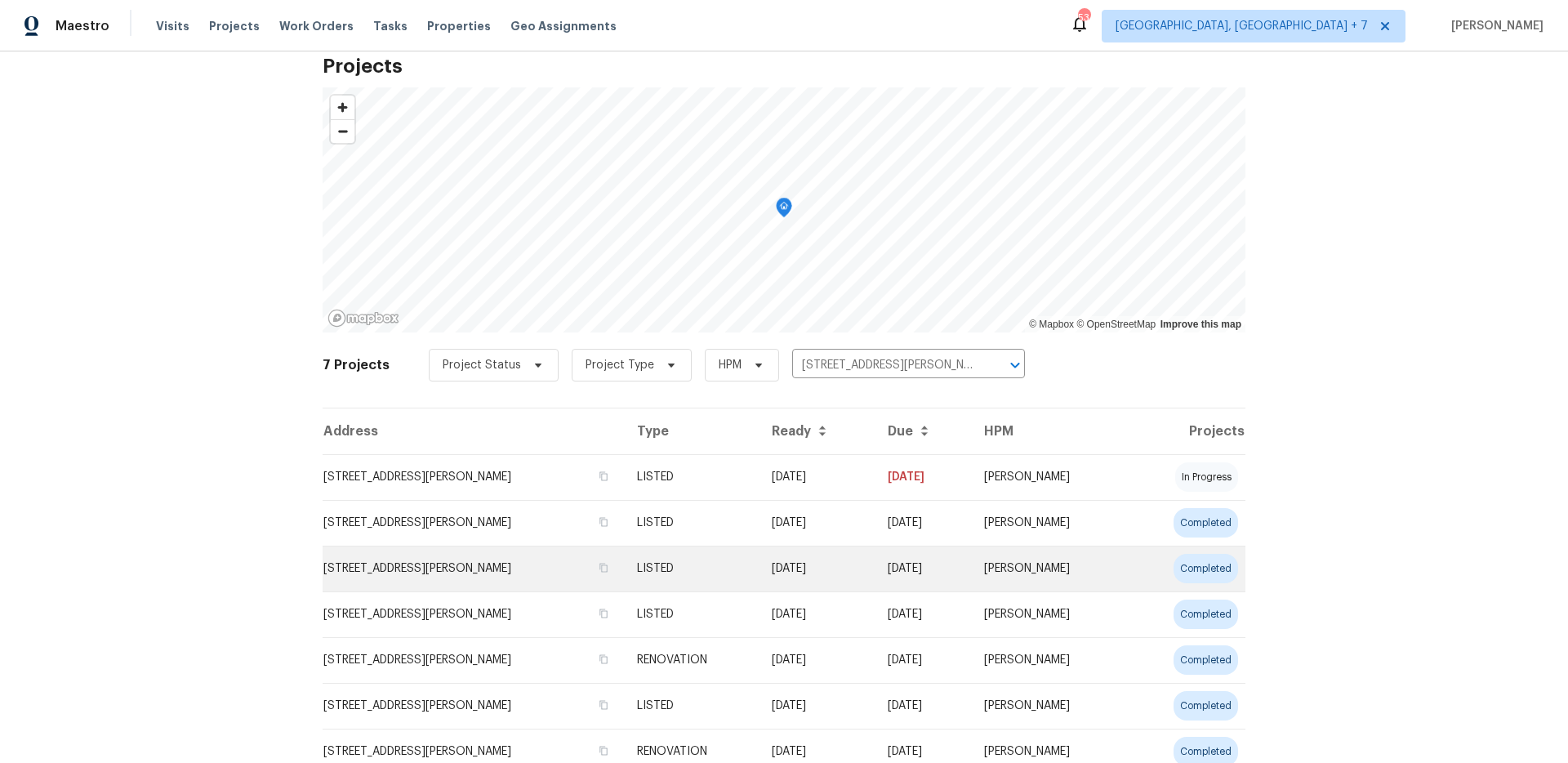
scroll to position [96, 0]
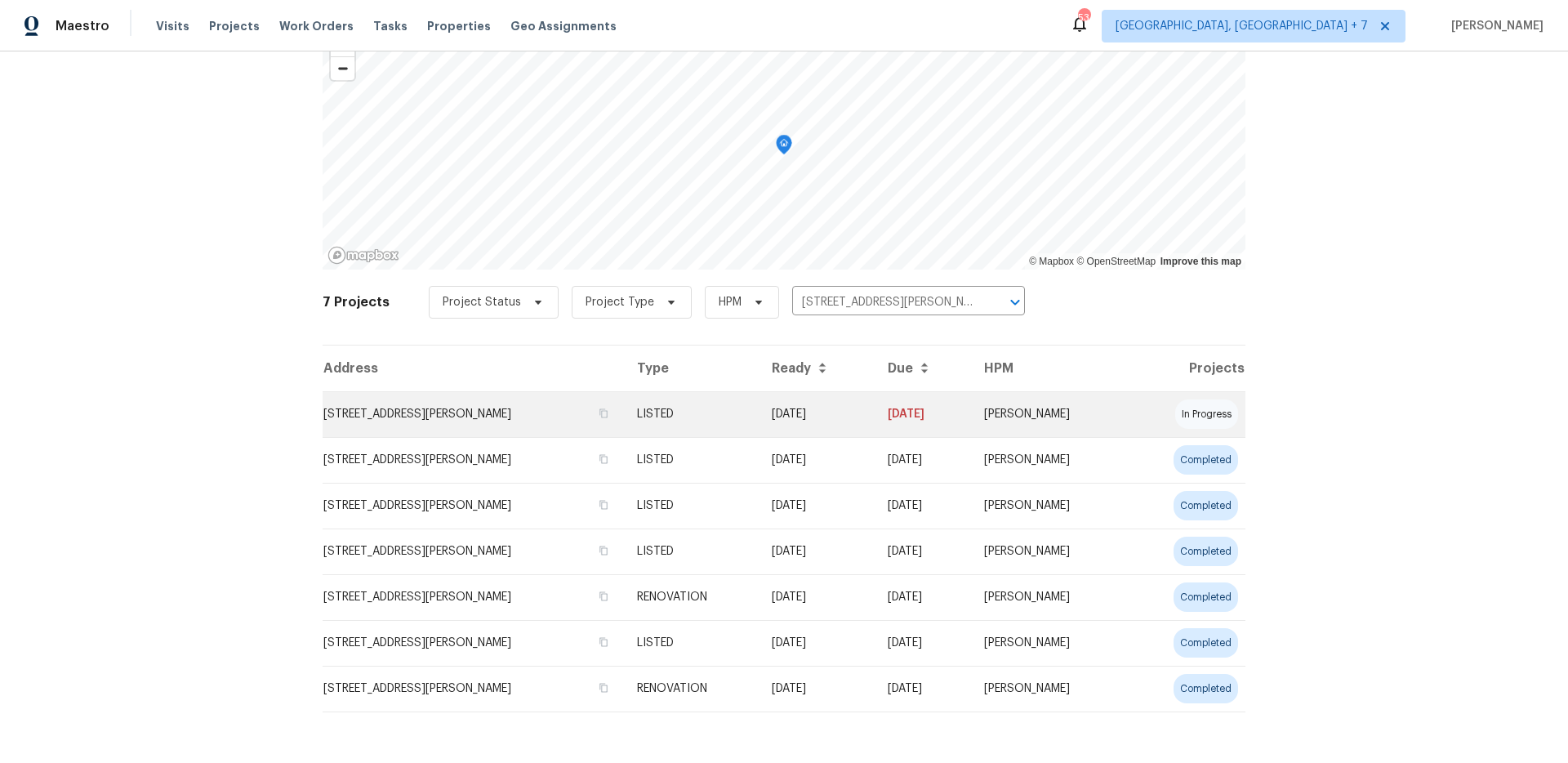
click at [469, 417] on td "[STREET_ADDRESS][PERSON_NAME]" at bounding box center [473, 414] width 301 height 46
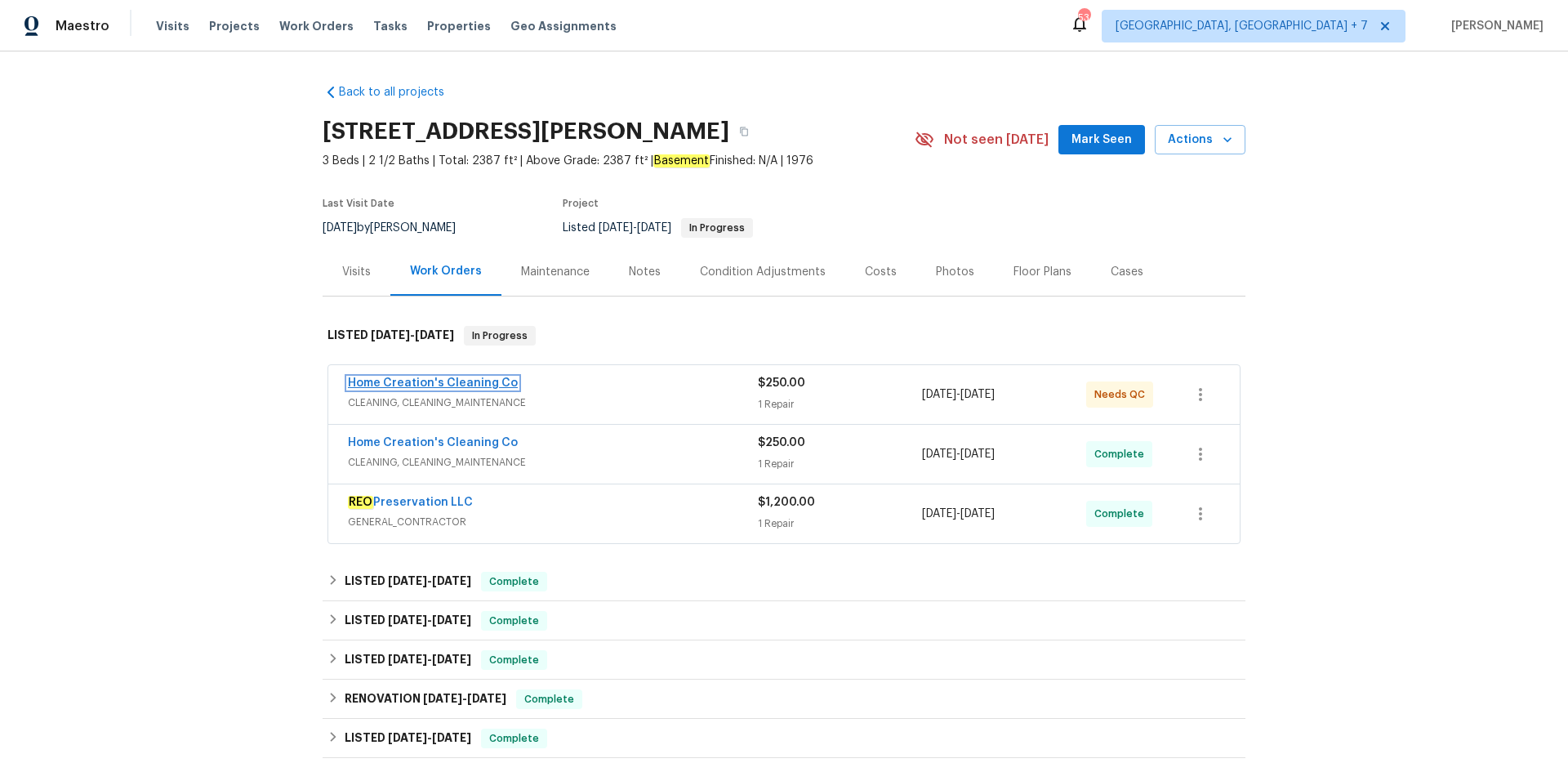
click at [446, 380] on link "Home Creation's Cleaning Co" at bounding box center [432, 383] width 170 height 12
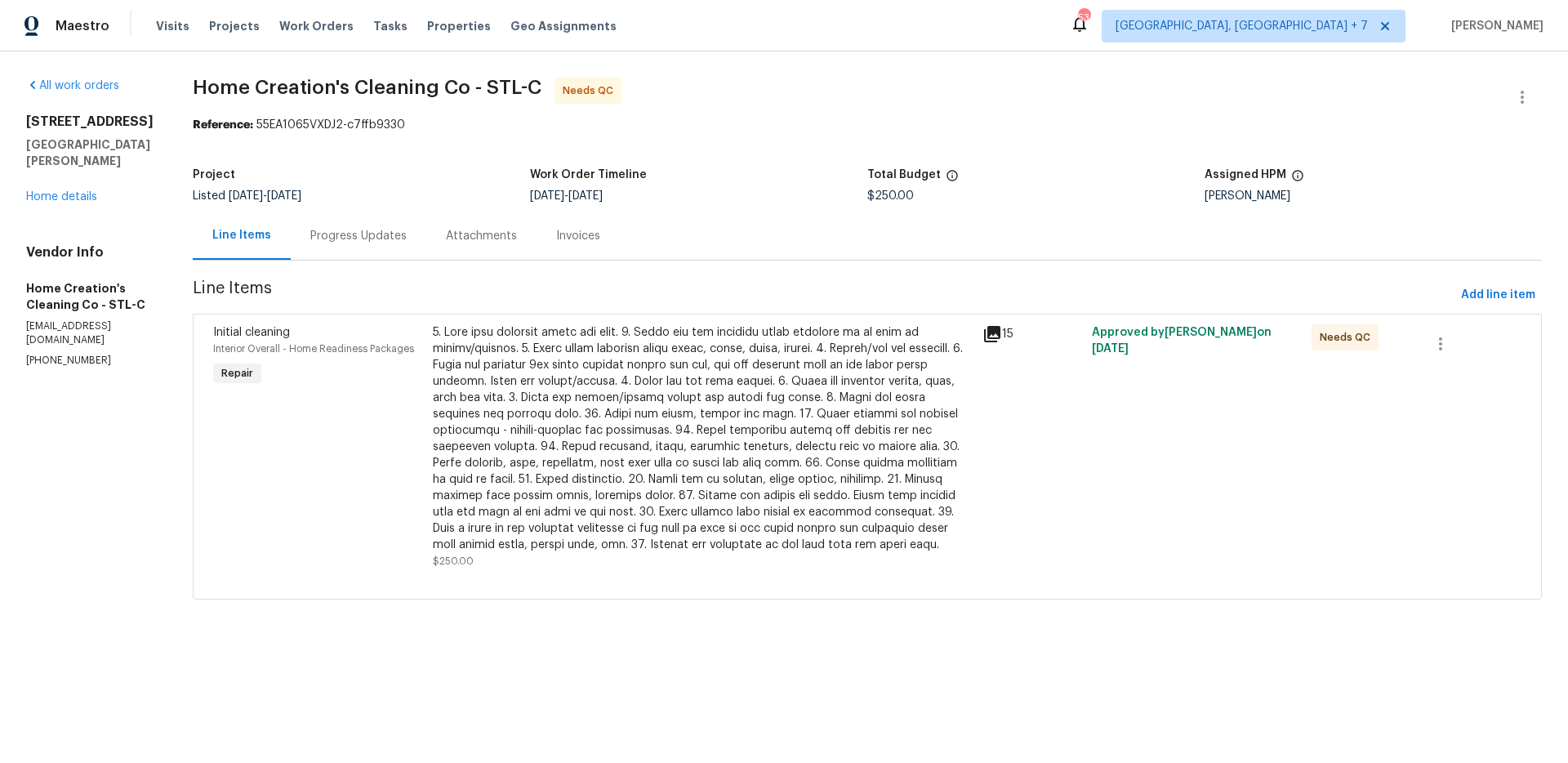
click at [994, 331] on icon at bounding box center [991, 334] width 16 height 16
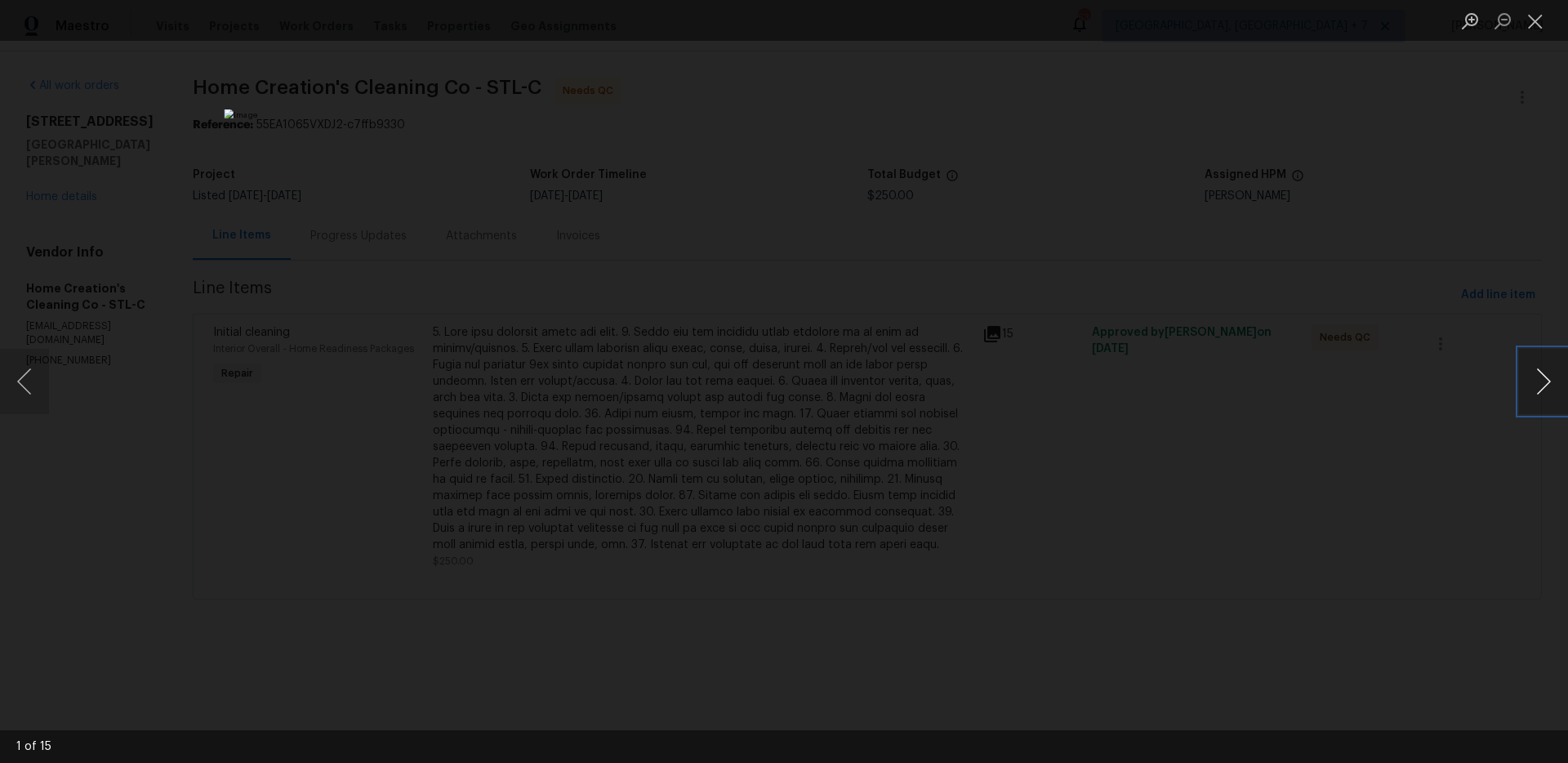
click at [1537, 379] on button "Next image" at bounding box center [1543, 381] width 49 height 65
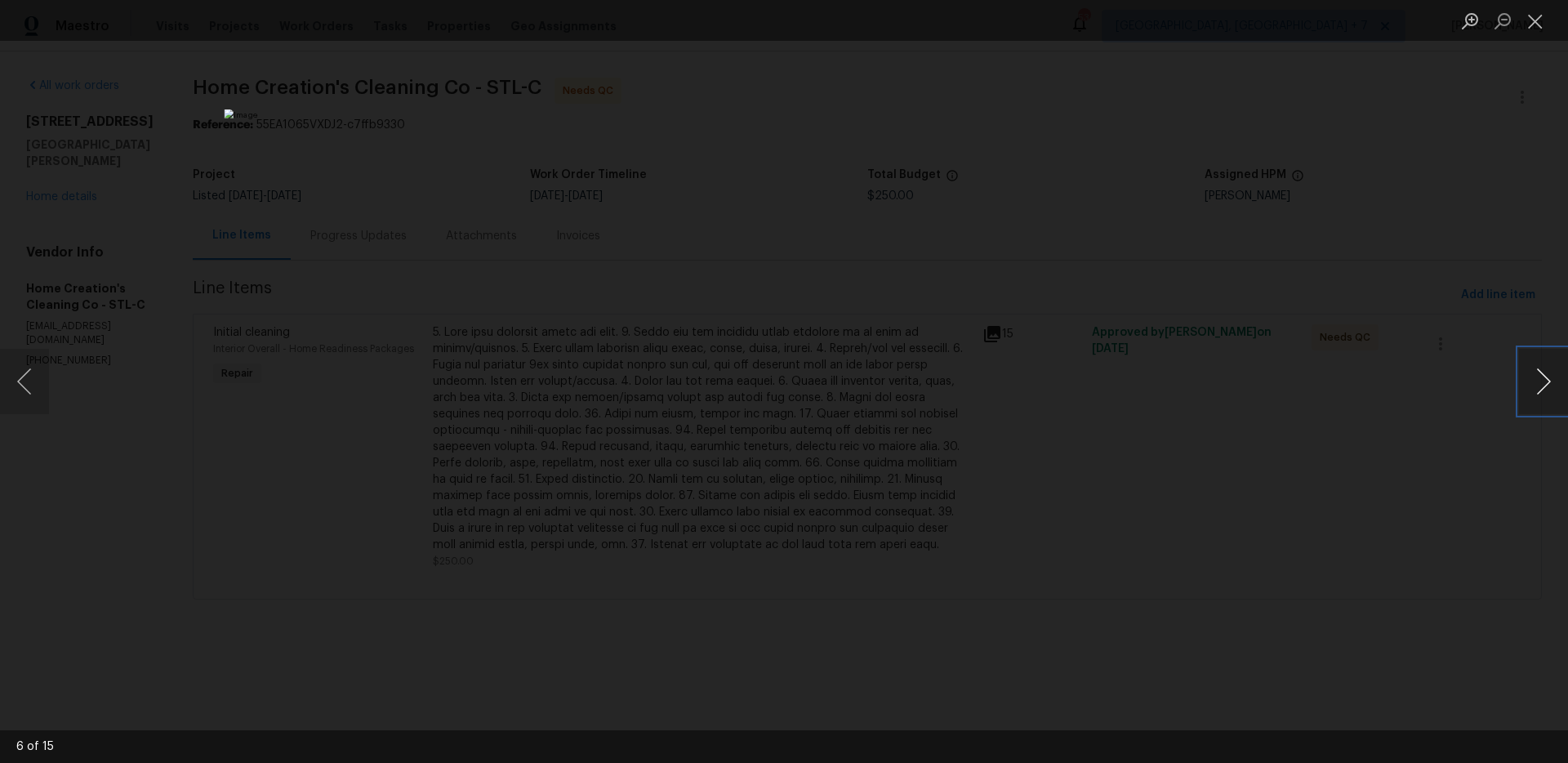
click at [1537, 379] on button "Next image" at bounding box center [1543, 381] width 49 height 65
click at [1537, 23] on button "Close lightbox" at bounding box center [1535, 20] width 33 height 28
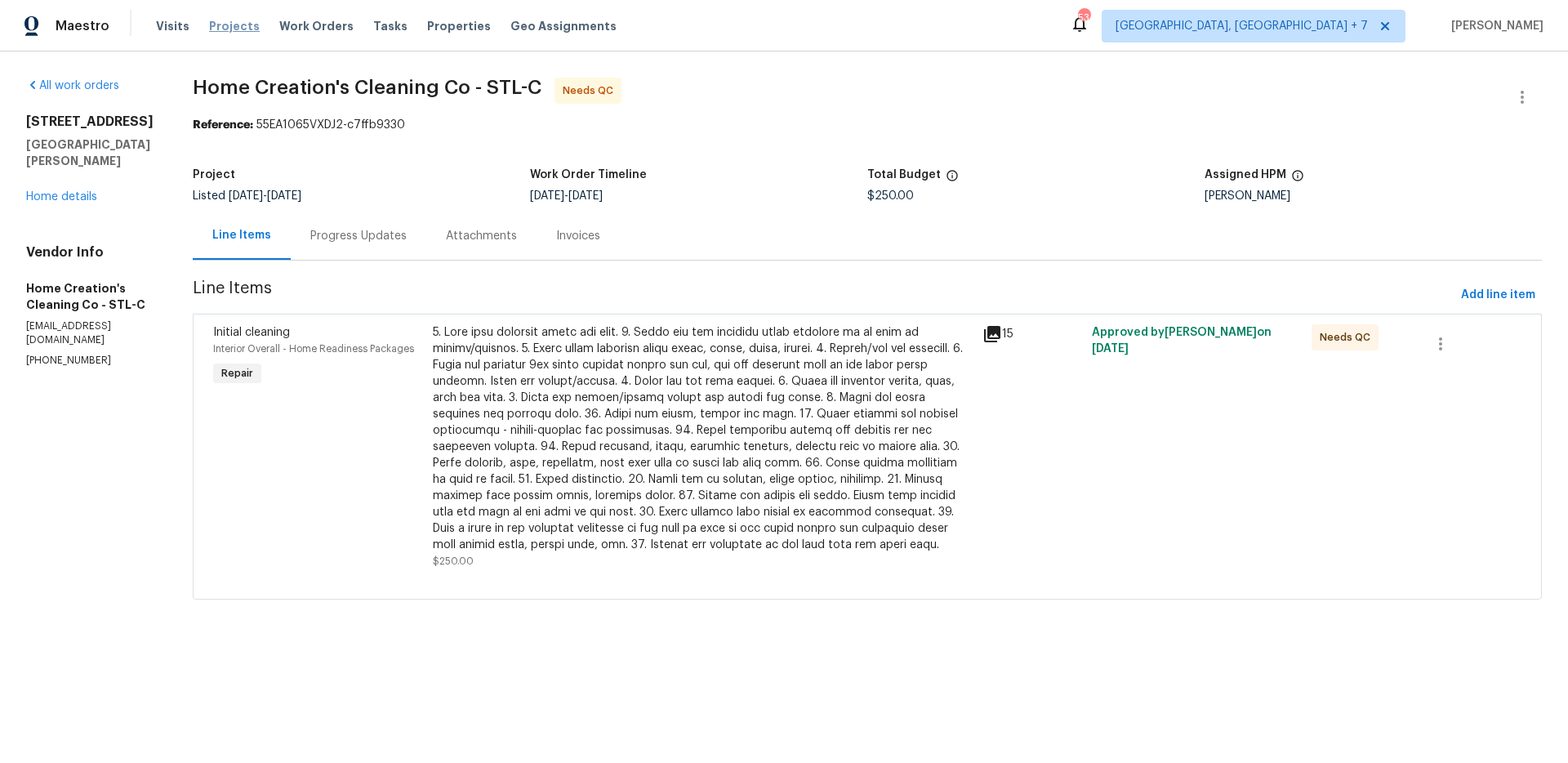
click at [226, 27] on span "Projects" at bounding box center [235, 26] width 50 height 16
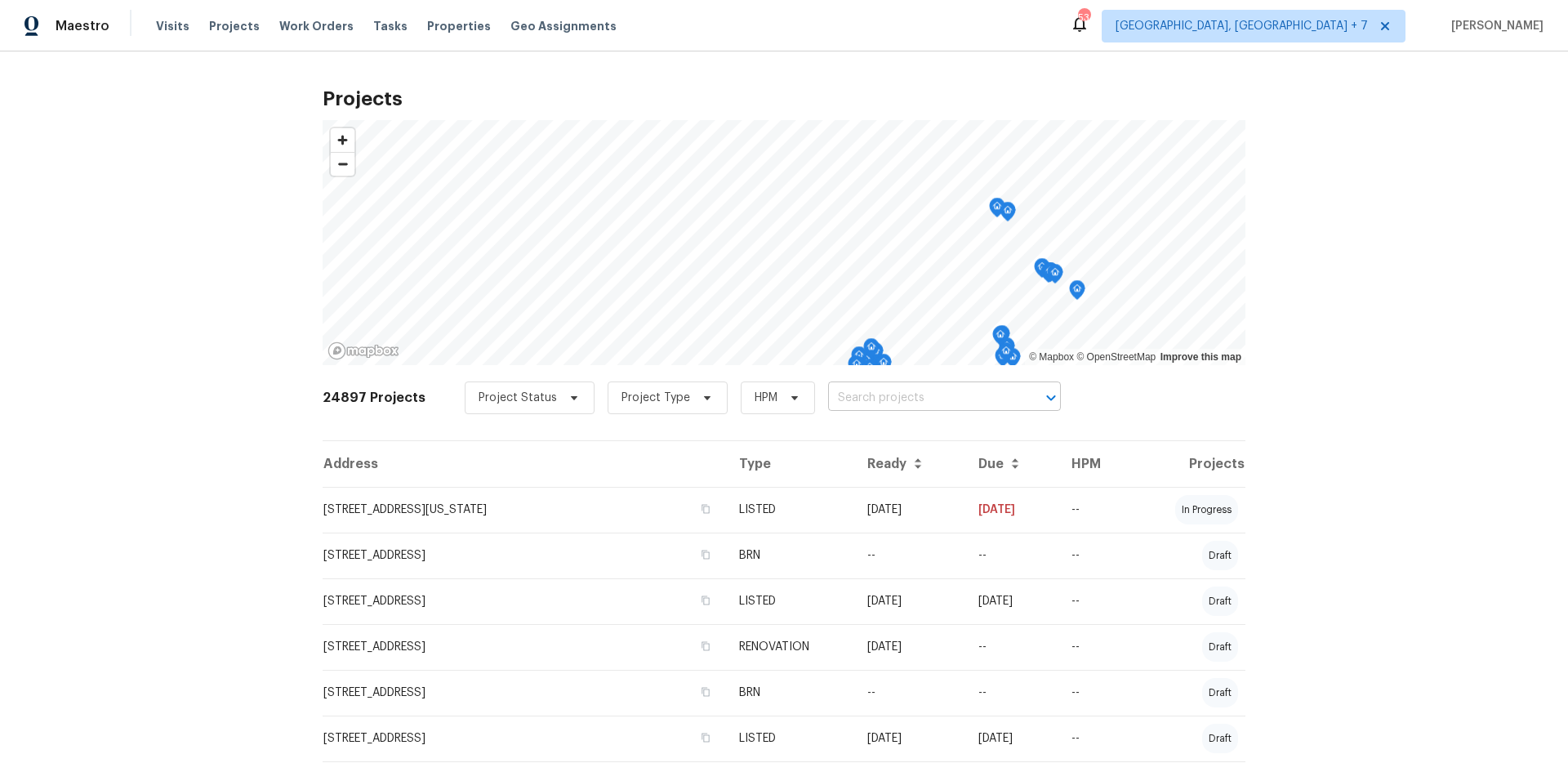
click at [875, 401] on input "text" at bounding box center [921, 398] width 187 height 25
type input "4033"
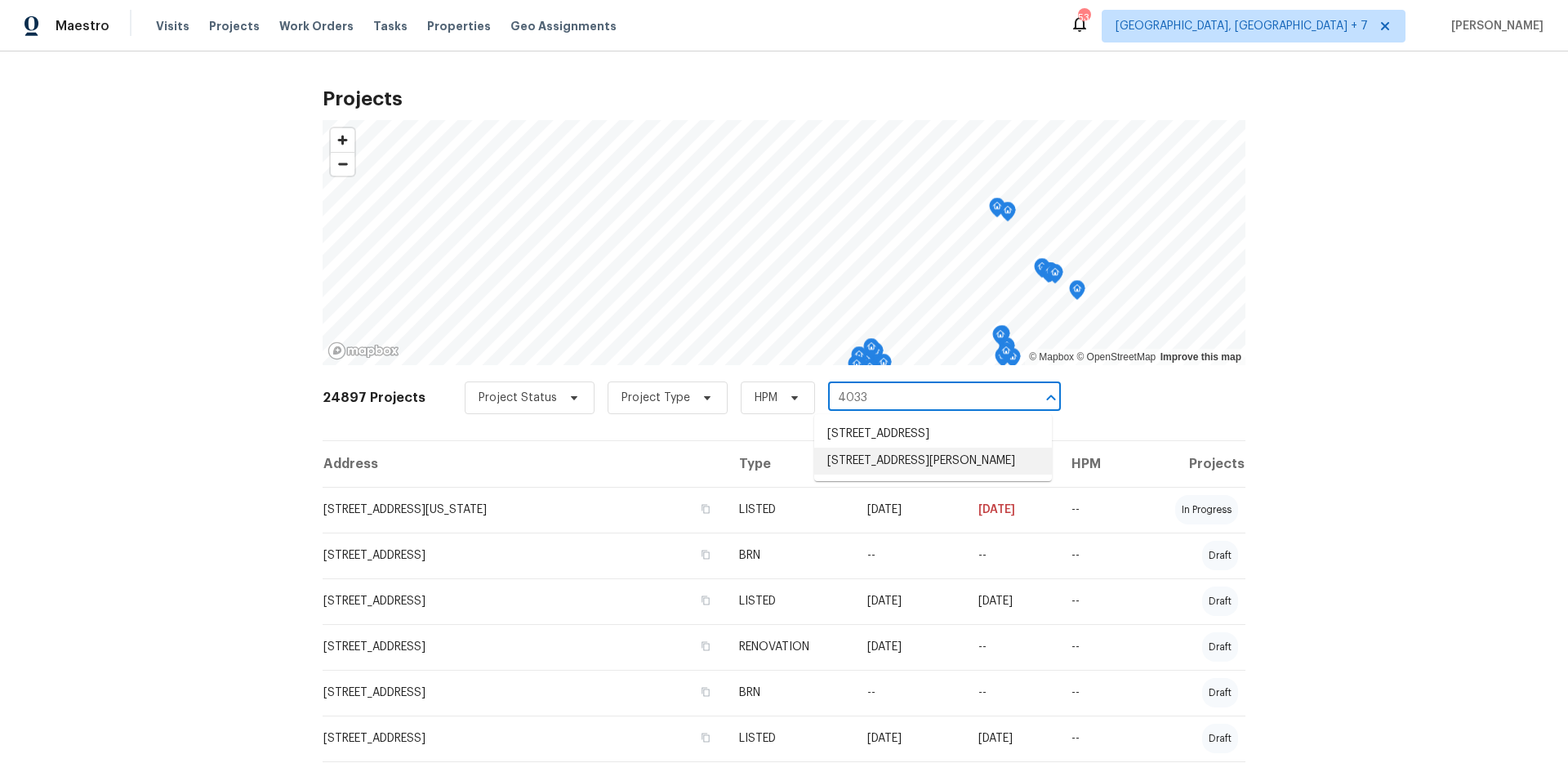
click at [871, 457] on li "[STREET_ADDRESS][PERSON_NAME]" at bounding box center [932, 461] width 237 height 27
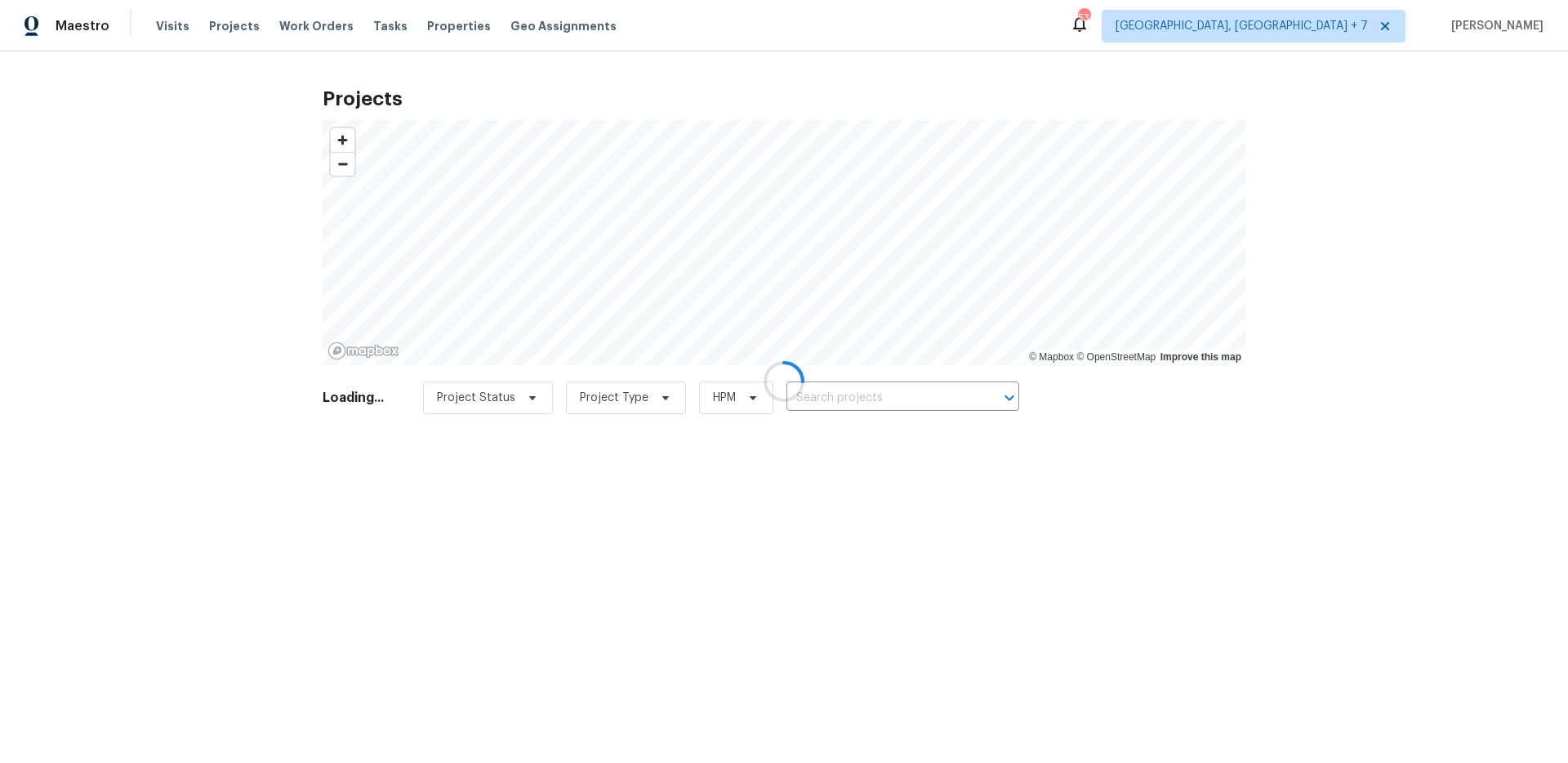
type input "[STREET_ADDRESS][PERSON_NAME]"
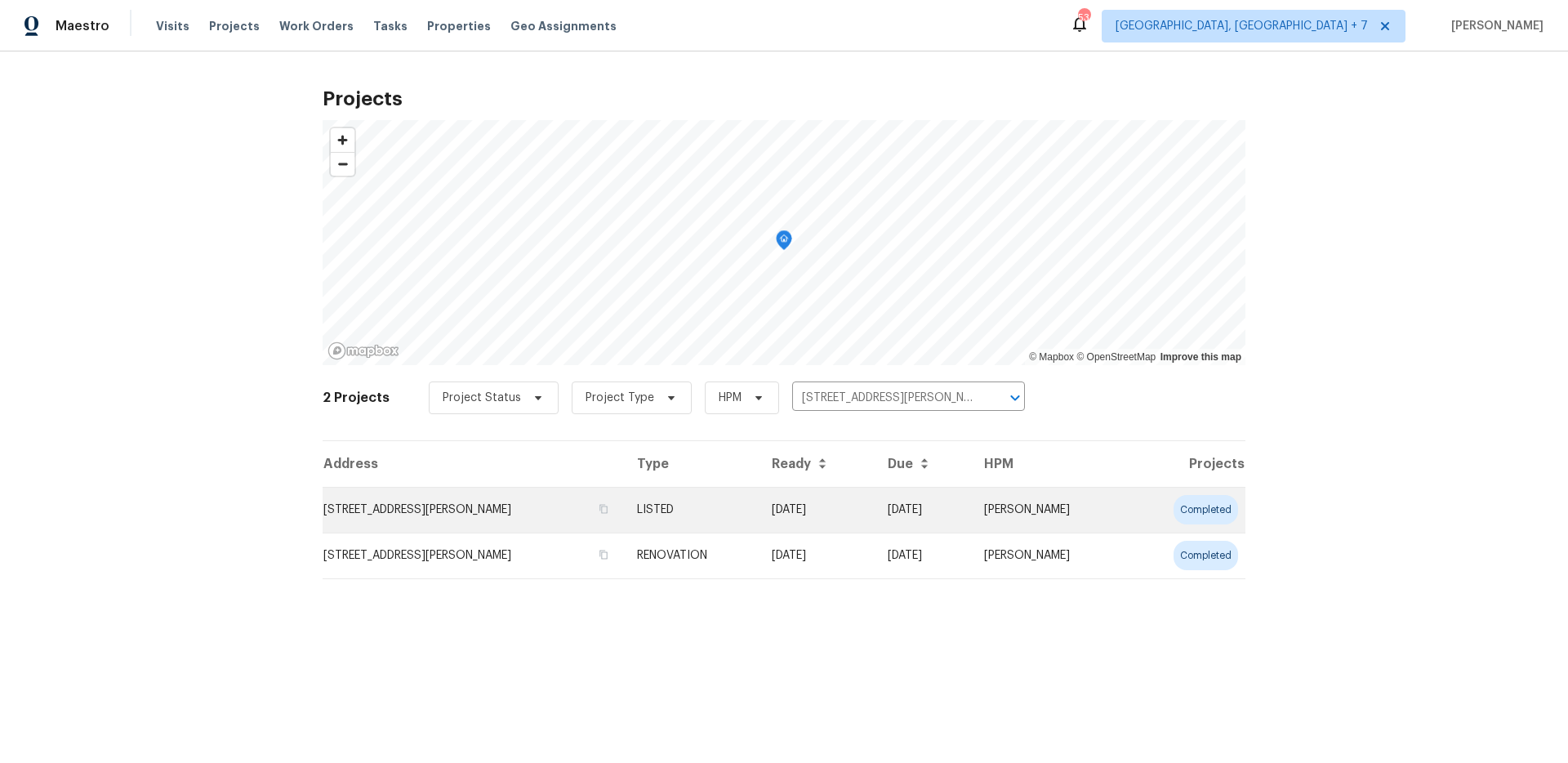
click at [492, 520] on td "[STREET_ADDRESS][PERSON_NAME]" at bounding box center [473, 509] width 301 height 46
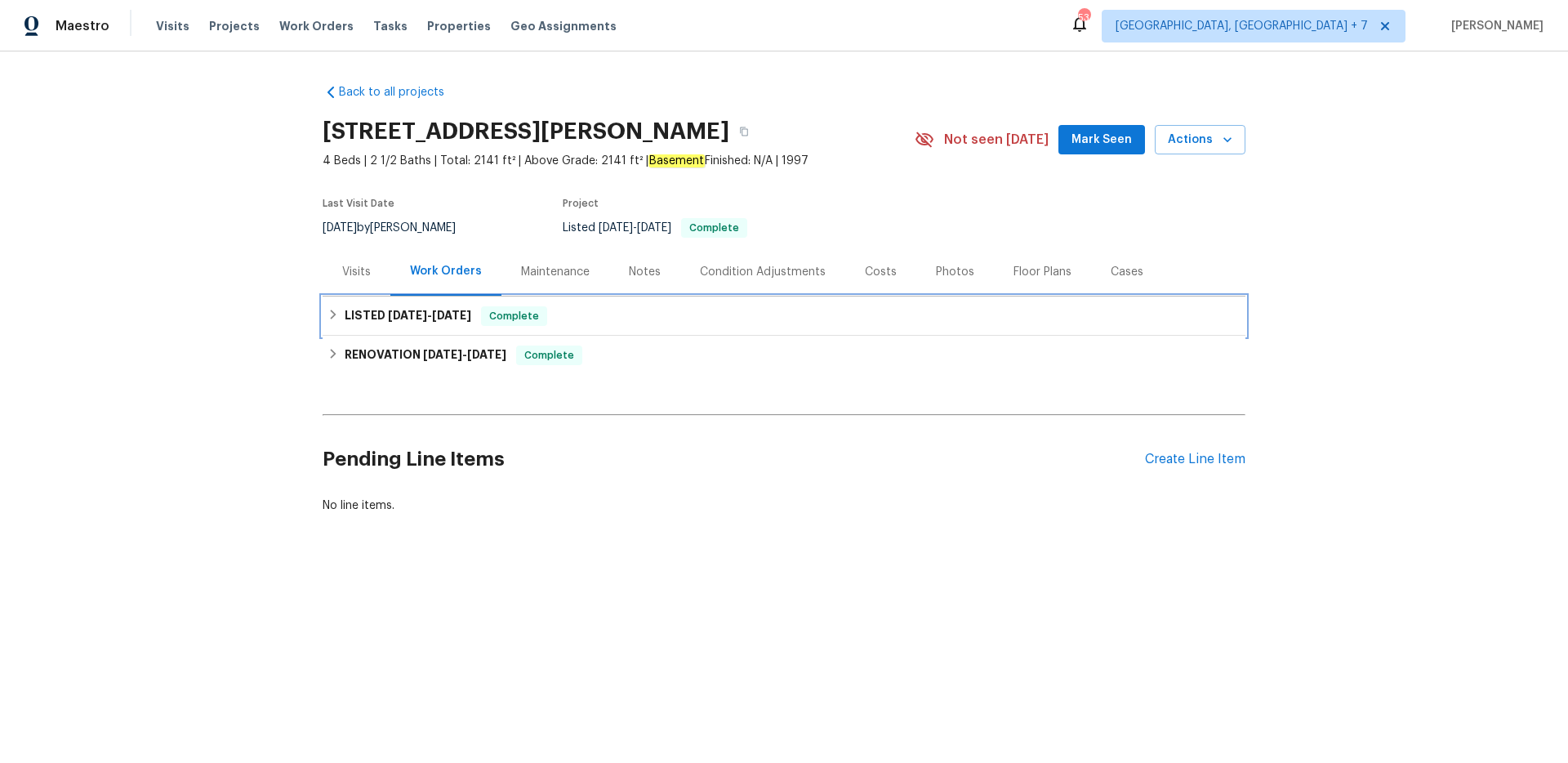
click at [377, 306] on h6 "LISTED [DATE] - [DATE]" at bounding box center [408, 316] width 127 height 19
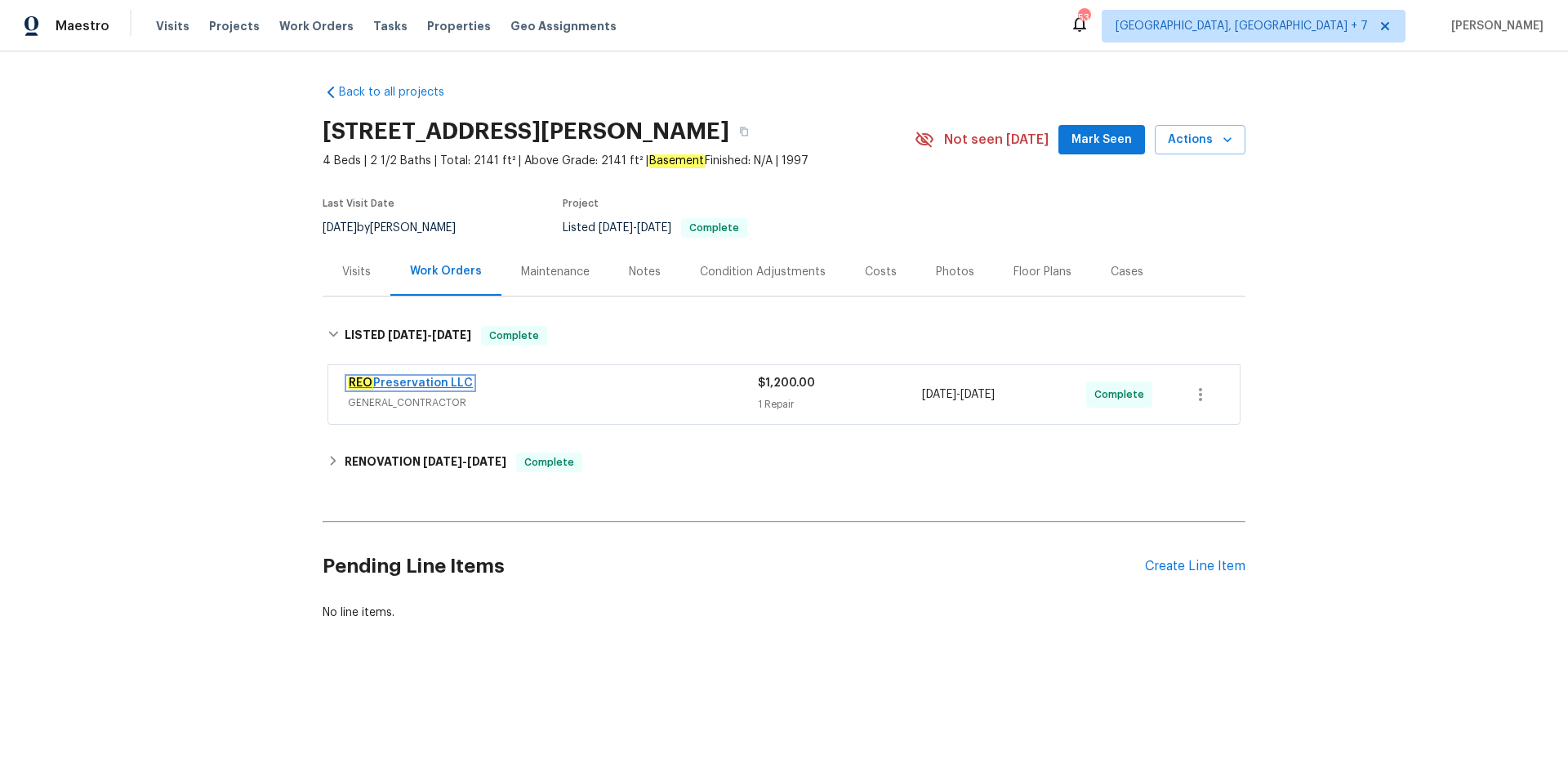
click at [387, 378] on link "REO Preservation LLC" at bounding box center [410, 383] width 125 height 12
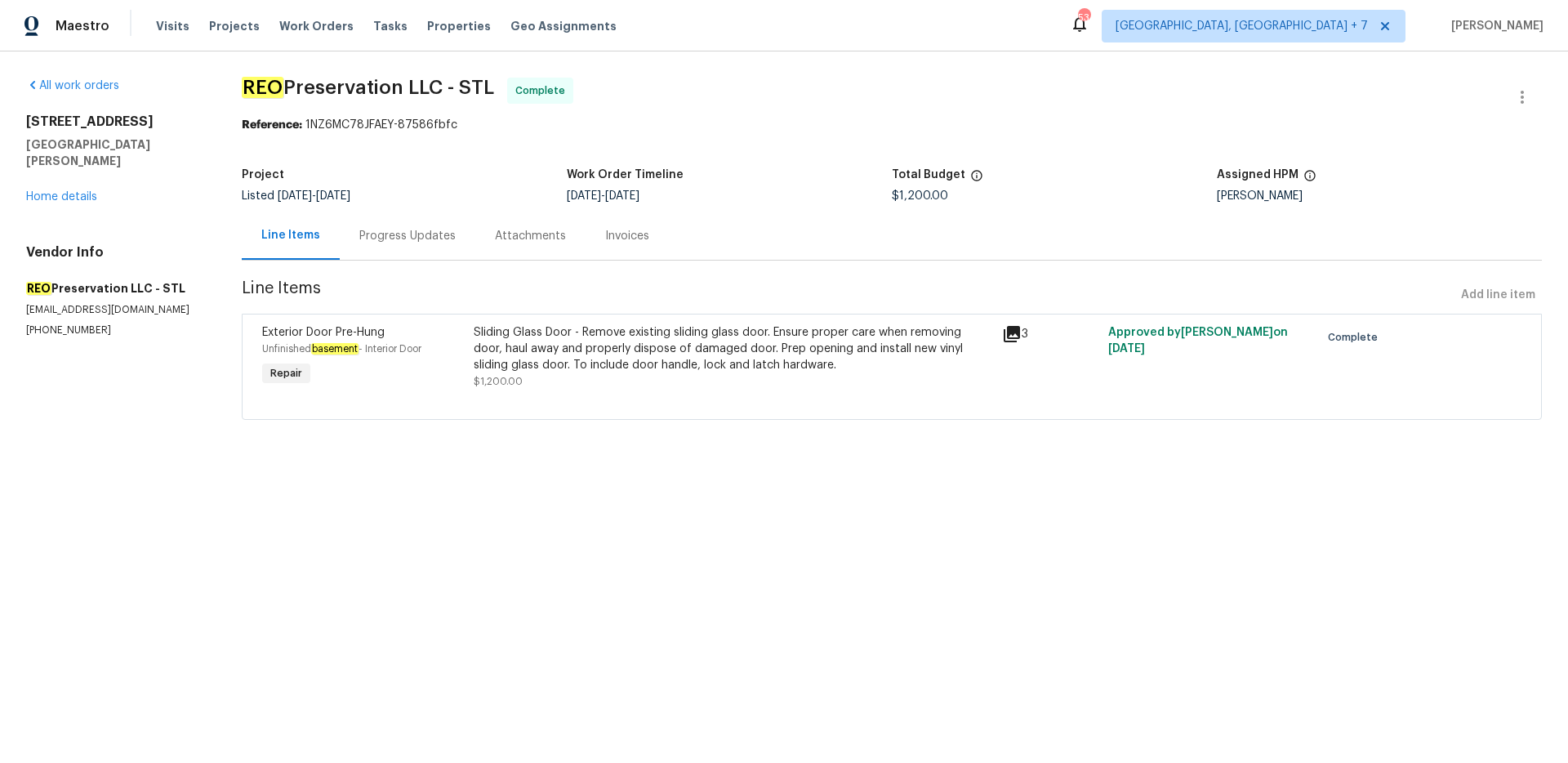
click at [1010, 330] on icon at bounding box center [1011, 334] width 16 height 16
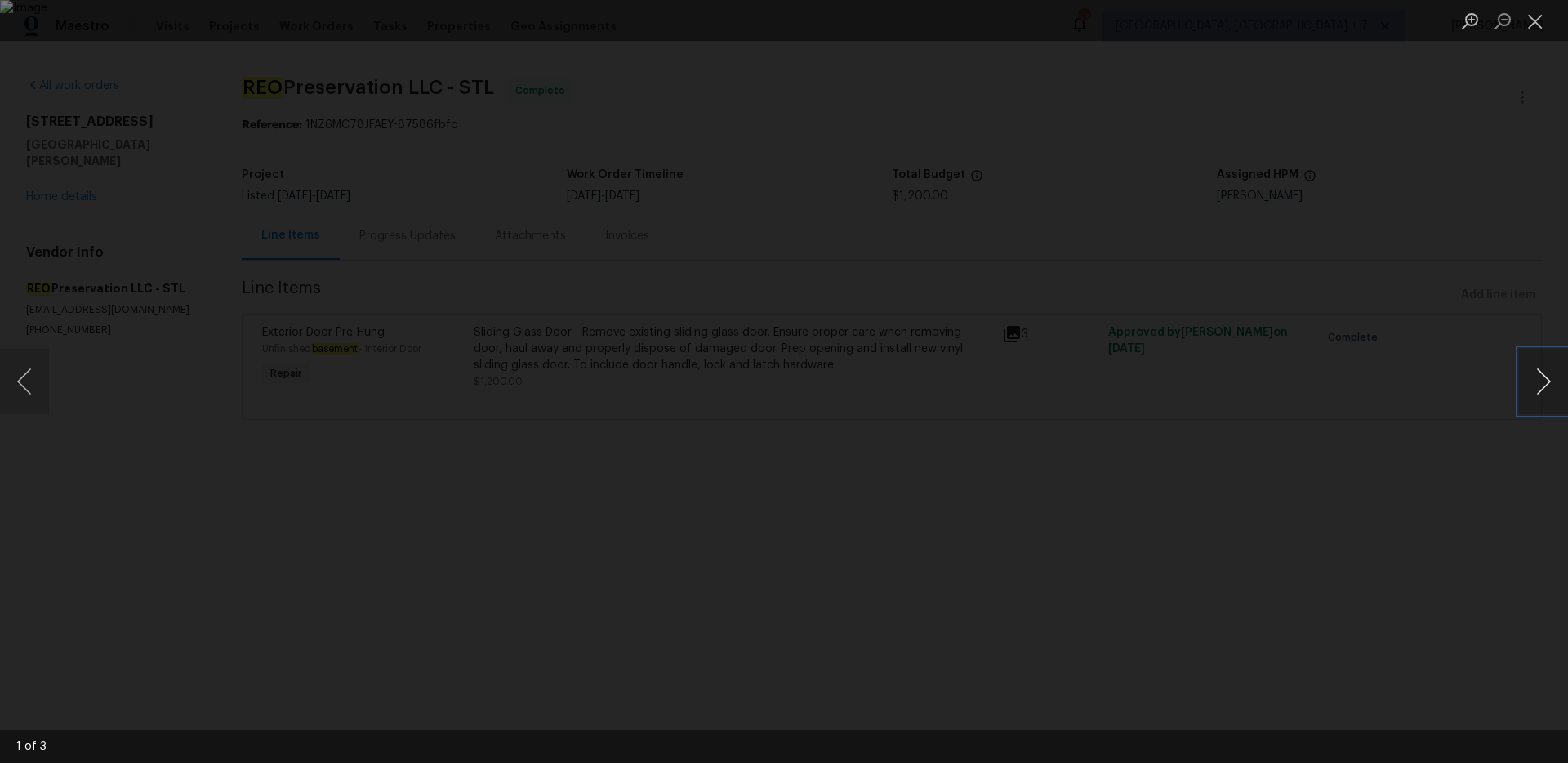
click at [1537, 385] on button "Next image" at bounding box center [1543, 381] width 49 height 65
click at [1537, 29] on button "Close lightbox" at bounding box center [1535, 20] width 33 height 28
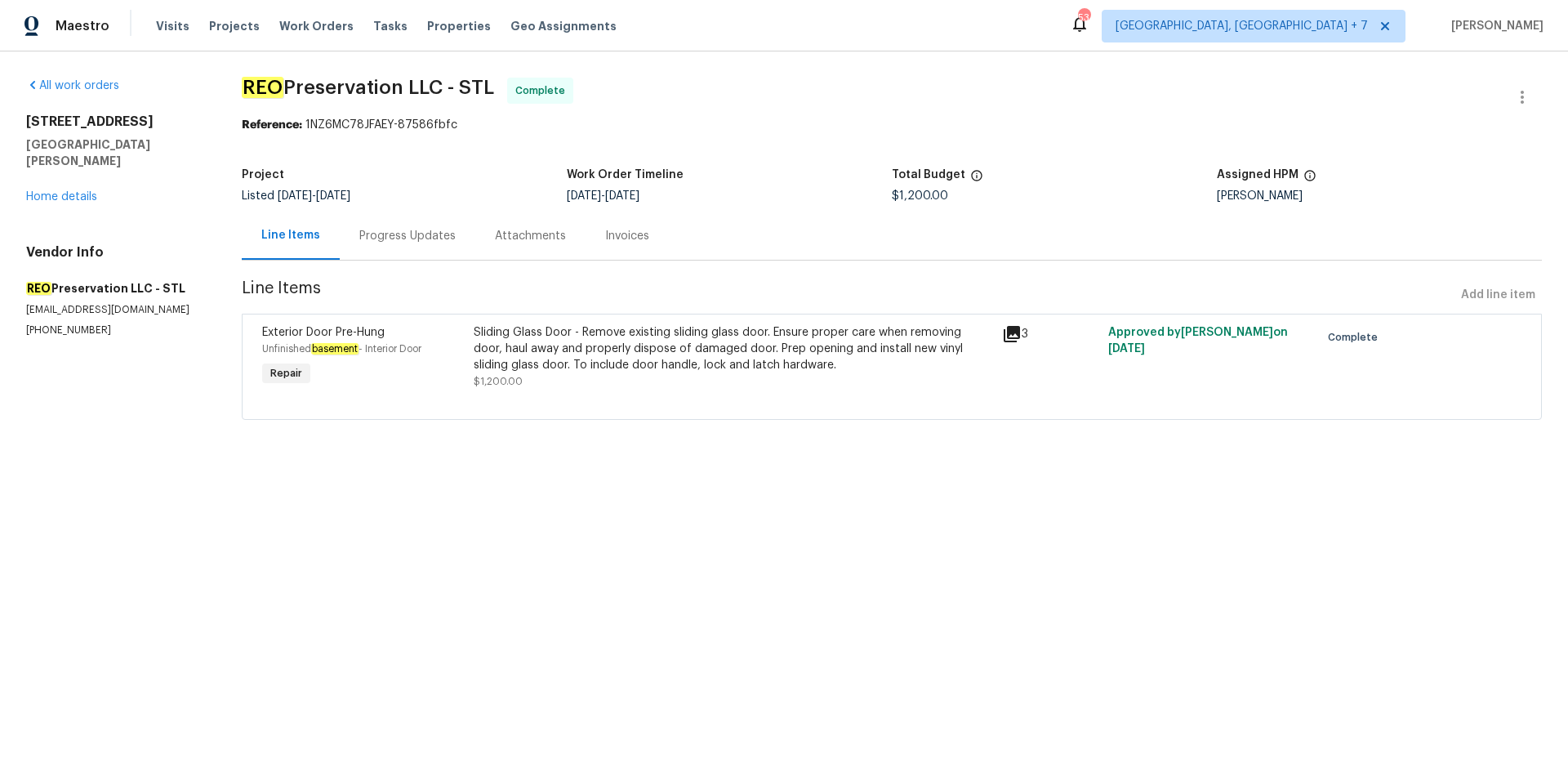
drag, startPoint x: 27, startPoint y: 122, endPoint x: 158, endPoint y: 127, distance: 131.1
click at [158, 127] on h2 "[STREET_ADDRESS]" at bounding box center [114, 121] width 176 height 16
copy h2 "[STREET_ADDRESS]"
